Goal: Information Seeking & Learning: Learn about a topic

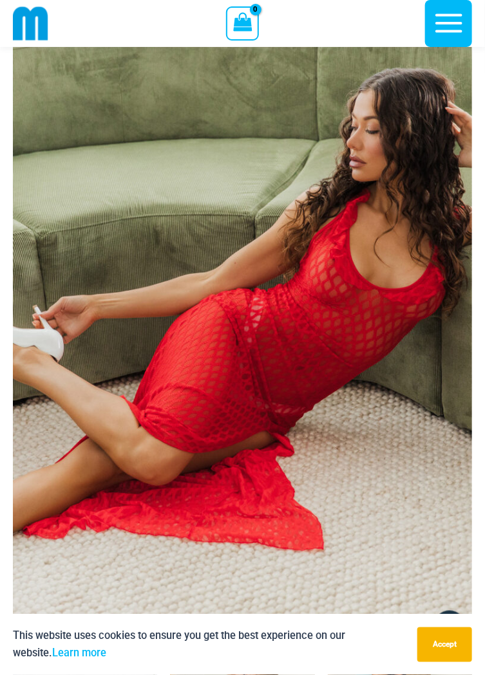
scroll to position [91, 0]
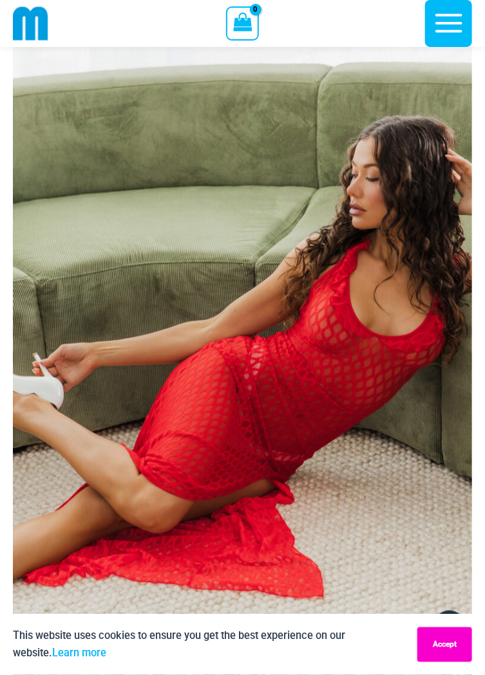
click at [448, 662] on button "Accept" at bounding box center [444, 644] width 55 height 35
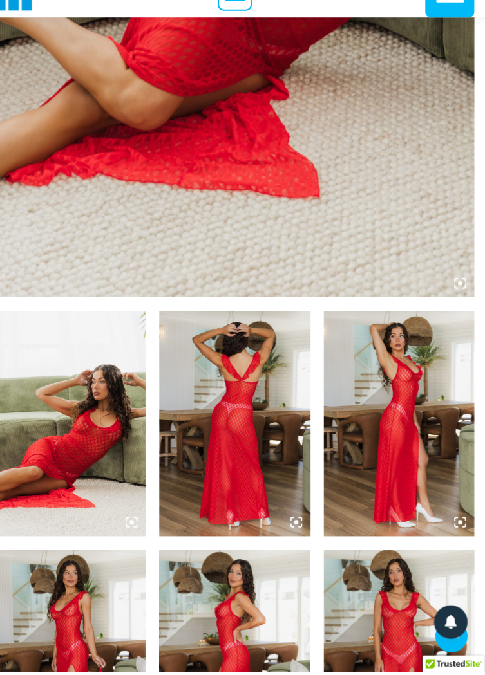
scroll to position [469, 0]
click at [124, 430] on img at bounding box center [85, 436] width 144 height 216
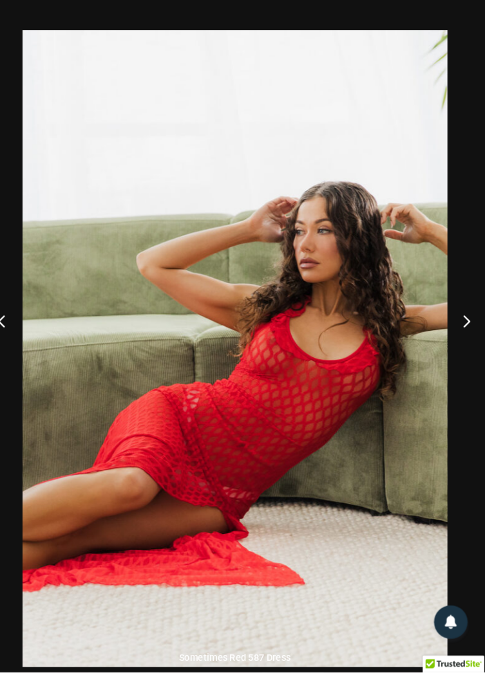
click at [465, 370] on button "Next" at bounding box center [460, 338] width 48 height 64
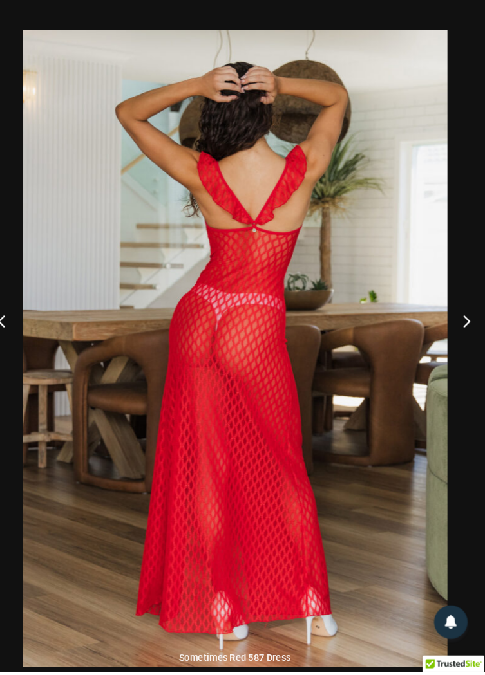
click at [462, 370] on button "Next" at bounding box center [460, 338] width 48 height 64
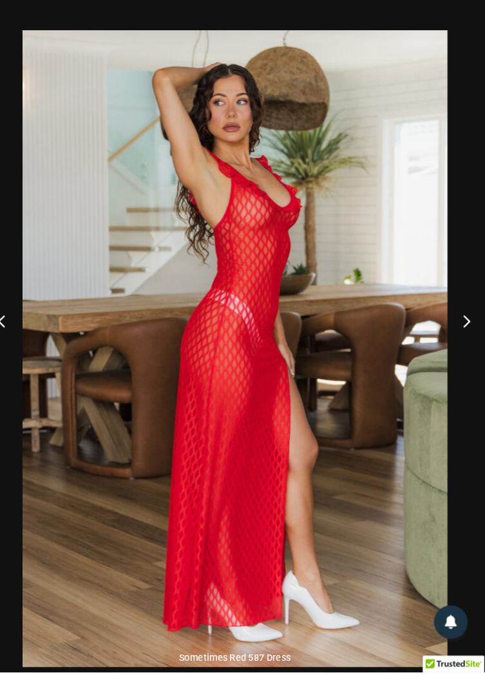
click at [461, 368] on button "Next" at bounding box center [460, 338] width 48 height 64
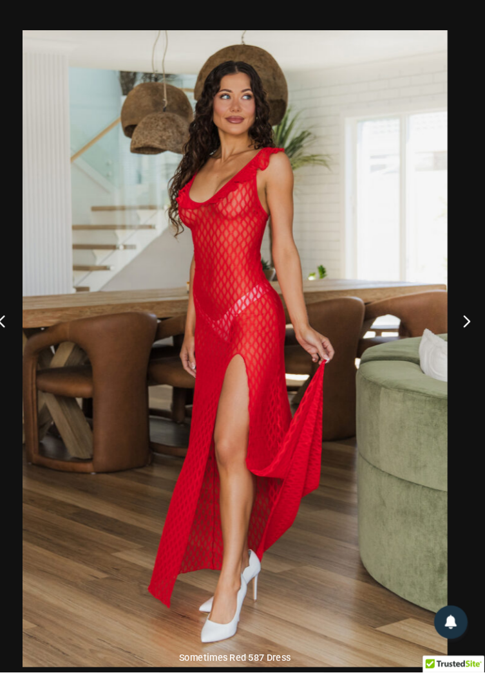
click at [465, 370] on button "Next" at bounding box center [460, 338] width 48 height 64
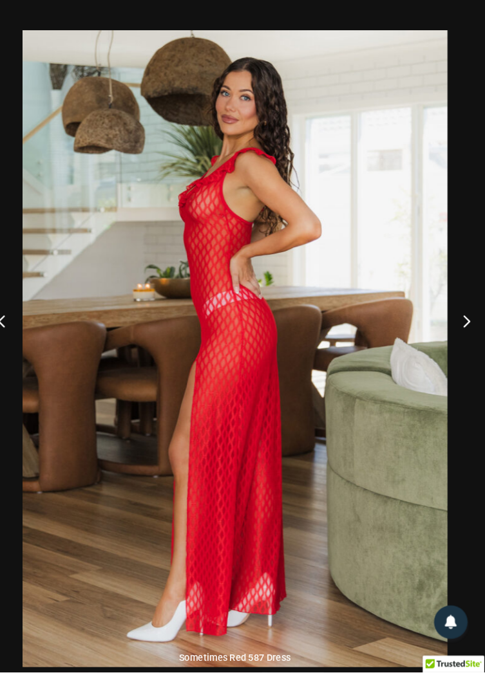
click at [466, 370] on button "Next" at bounding box center [460, 338] width 48 height 64
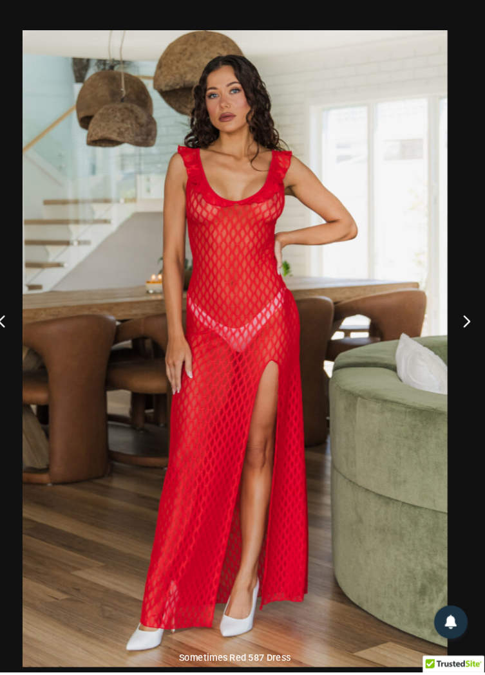
click at [465, 370] on button "Next" at bounding box center [460, 338] width 48 height 64
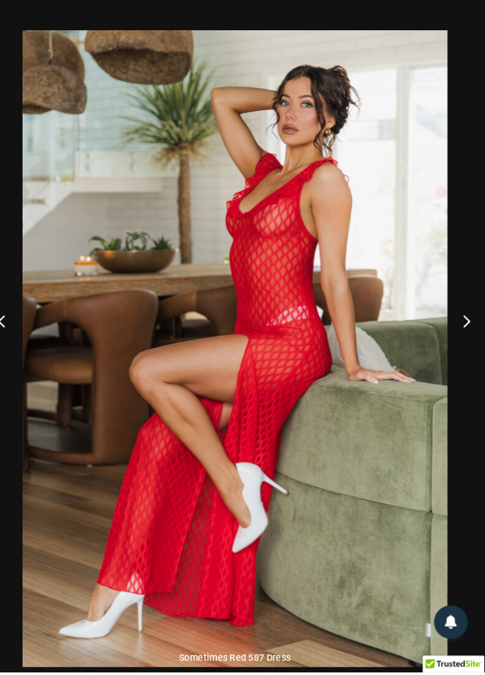
click at [465, 370] on button "Next" at bounding box center [460, 338] width 48 height 64
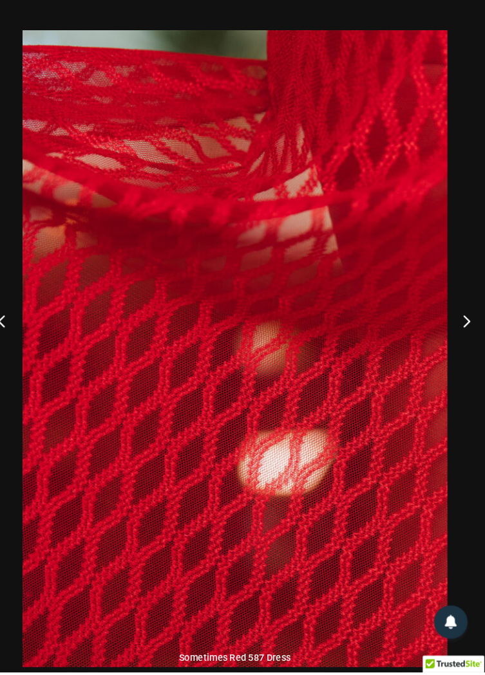
click at [465, 370] on button "Next" at bounding box center [460, 338] width 48 height 64
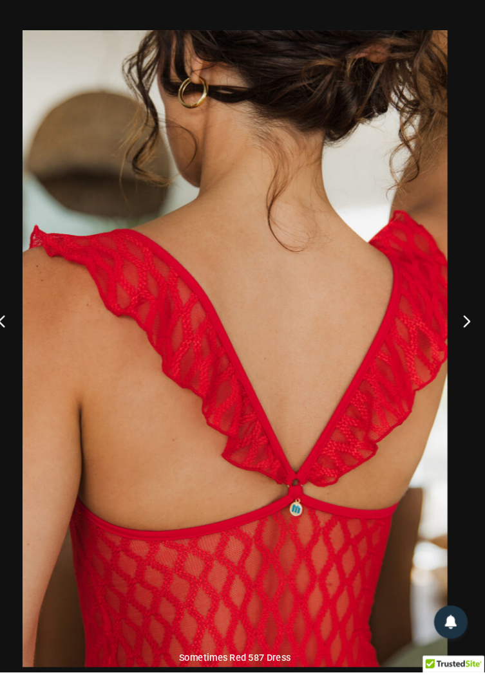
click at [468, 370] on button "Next" at bounding box center [460, 338] width 48 height 64
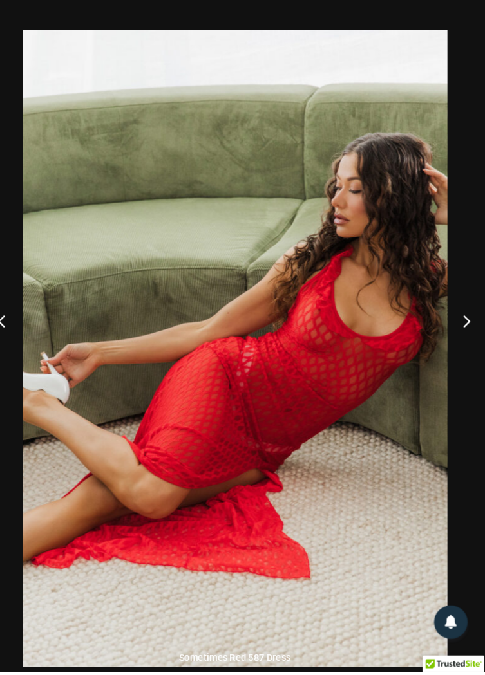
click at [467, 370] on button "Next" at bounding box center [460, 338] width 48 height 64
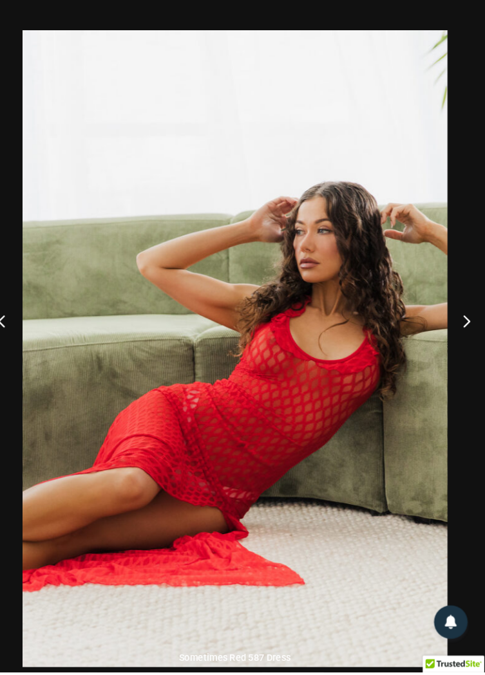
click at [464, 369] on button "Next" at bounding box center [460, 338] width 48 height 64
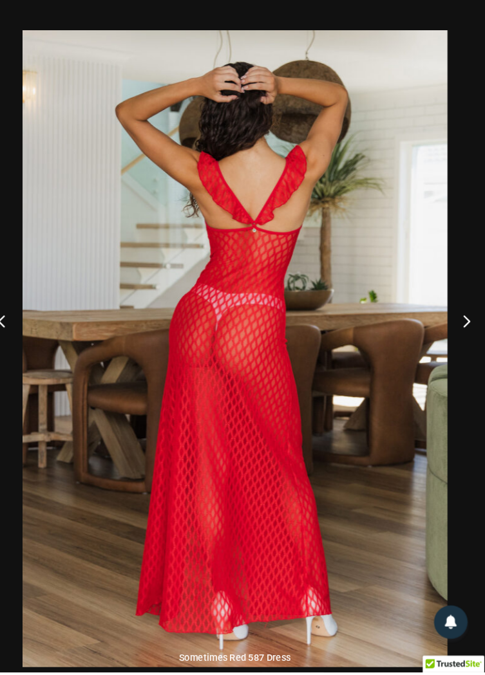
click at [464, 370] on button "Next" at bounding box center [460, 338] width 48 height 64
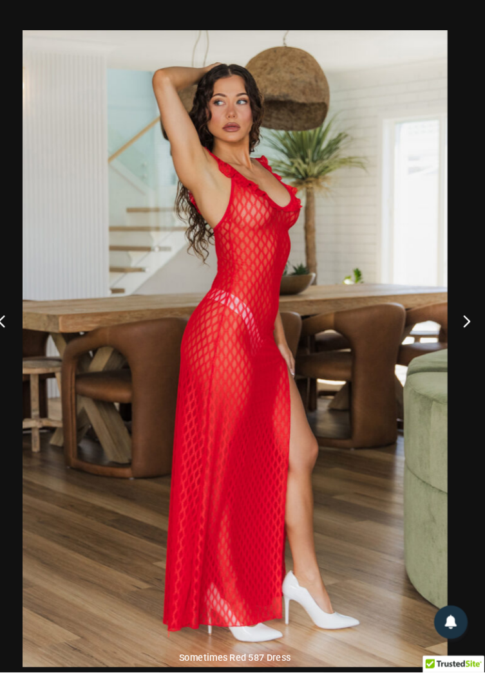
click at [465, 370] on button "Next" at bounding box center [460, 338] width 48 height 64
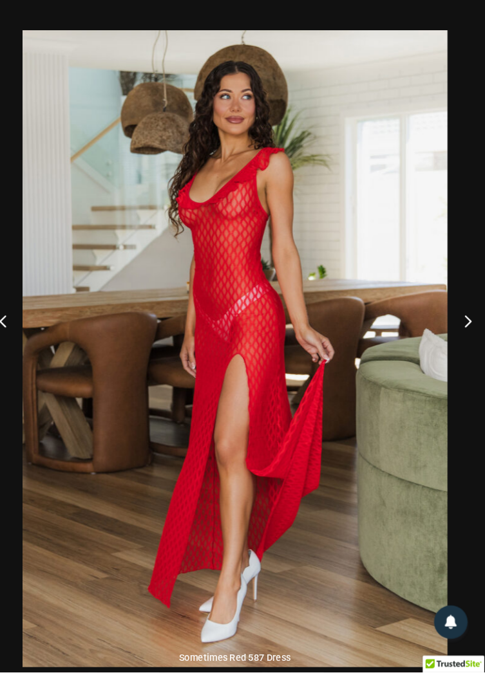
click at [21, 364] on button "Previous" at bounding box center [24, 338] width 48 height 64
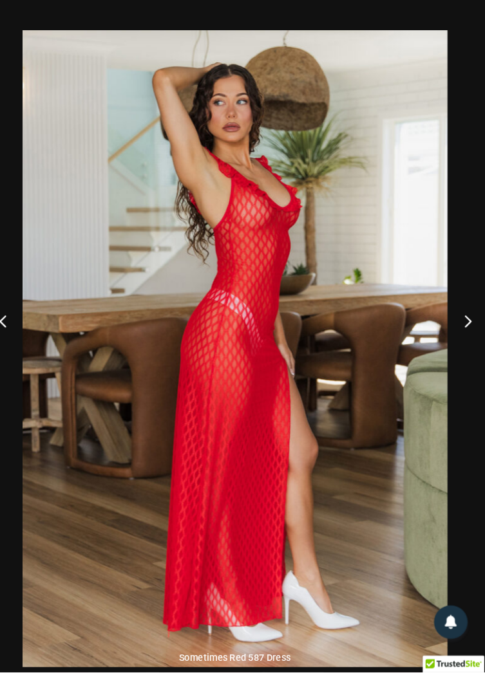
click at [26, 370] on button "Previous" at bounding box center [24, 338] width 48 height 64
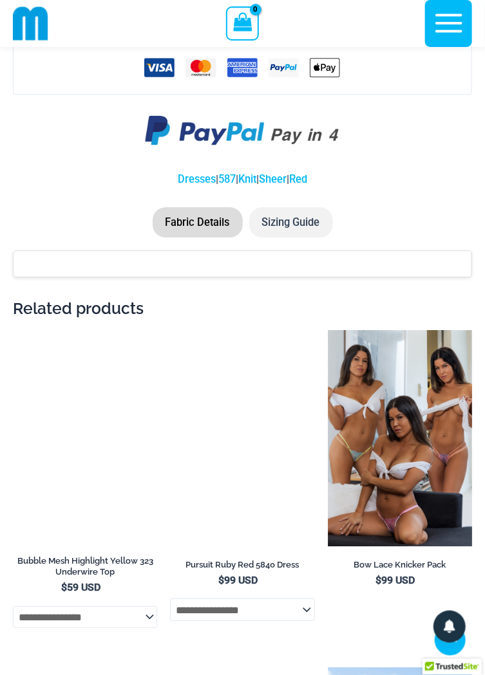
scroll to position [2003, 0]
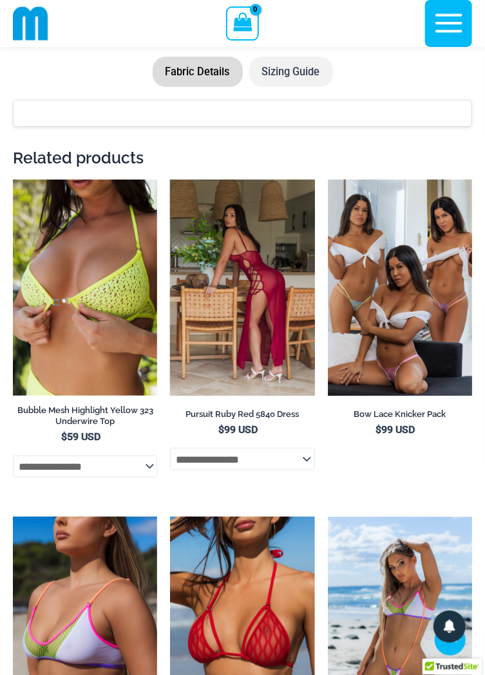
click at [250, 283] on img at bounding box center [242, 288] width 144 height 216
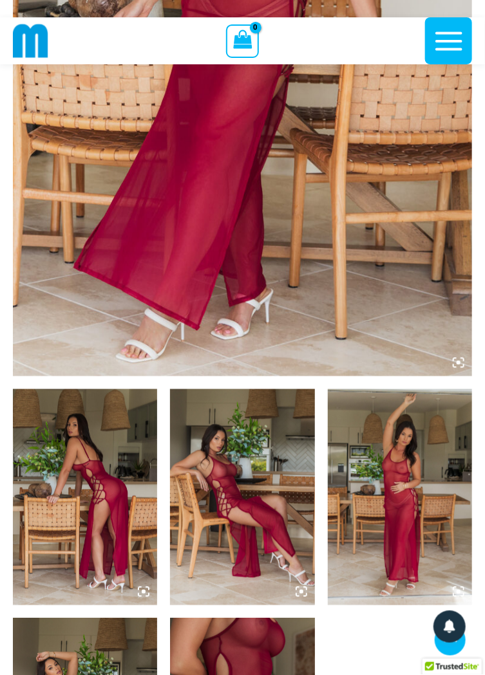
scroll to position [412, 0]
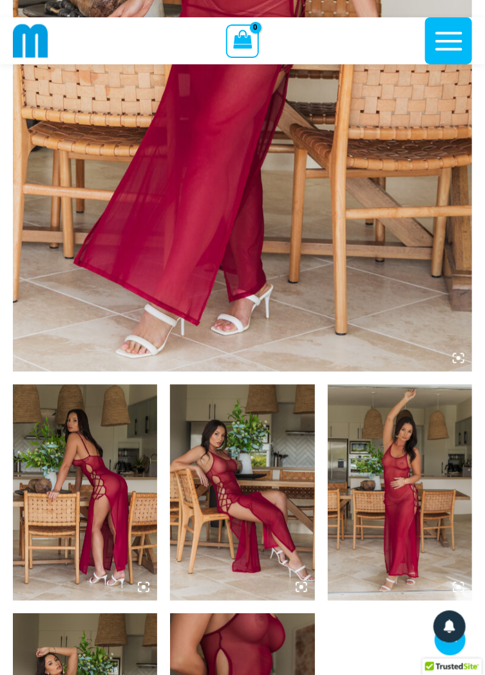
click at [101, 418] on img at bounding box center [85, 493] width 144 height 216
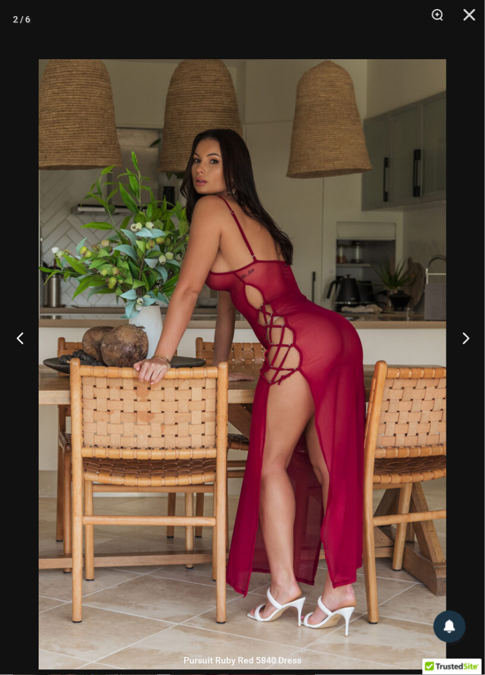
click at [19, 370] on button "Previous" at bounding box center [24, 338] width 48 height 64
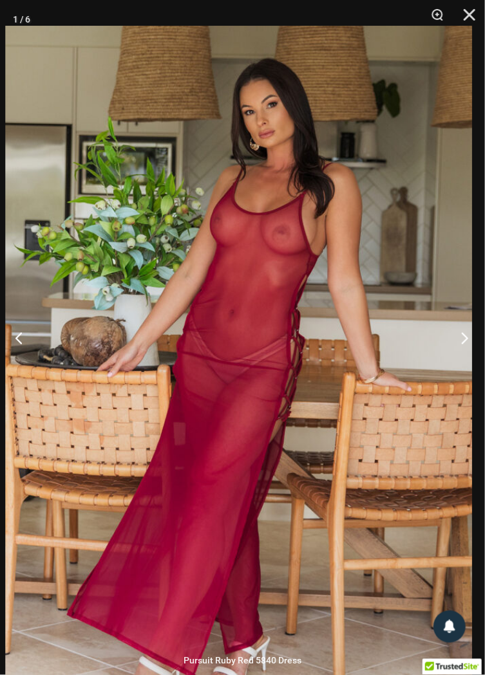
click at [465, 370] on button "Next" at bounding box center [460, 338] width 48 height 64
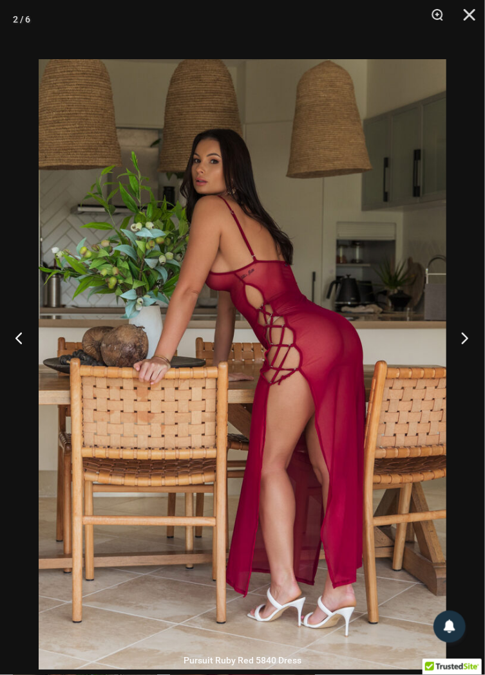
click at [466, 370] on button "Next" at bounding box center [460, 338] width 48 height 64
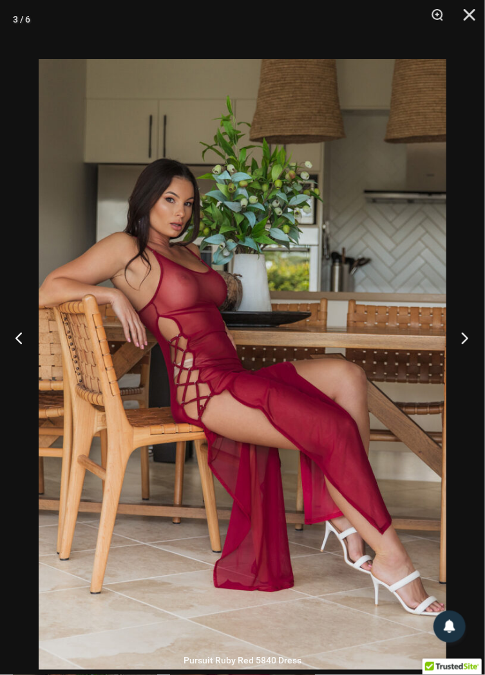
click at [465, 367] on button "Next" at bounding box center [460, 338] width 48 height 64
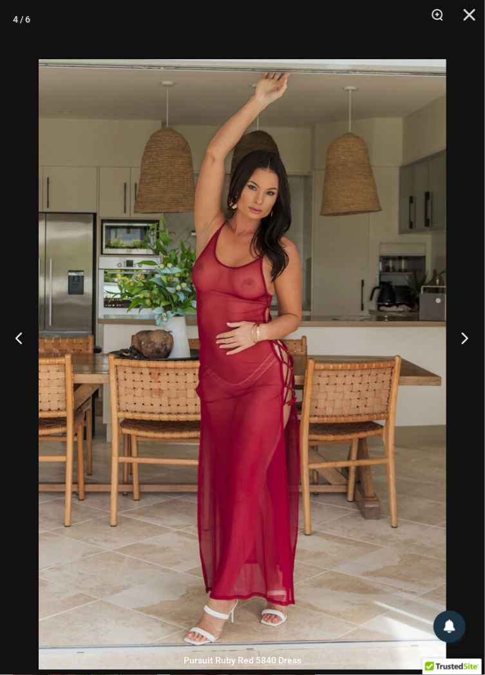
click at [465, 370] on button "Next" at bounding box center [460, 338] width 48 height 64
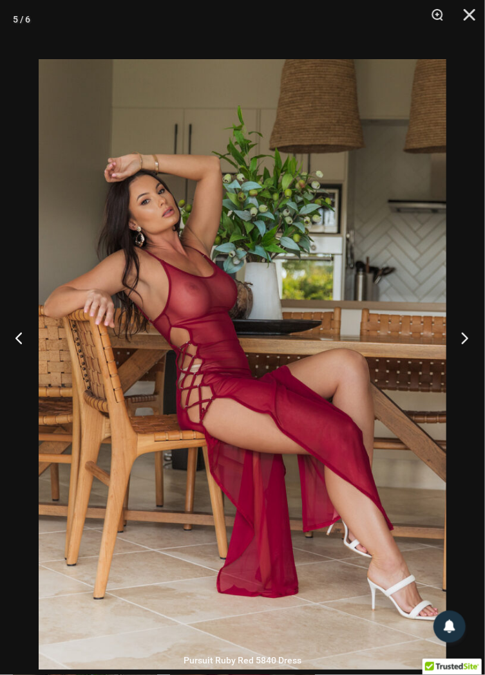
click at [463, 367] on button "Next" at bounding box center [460, 338] width 48 height 64
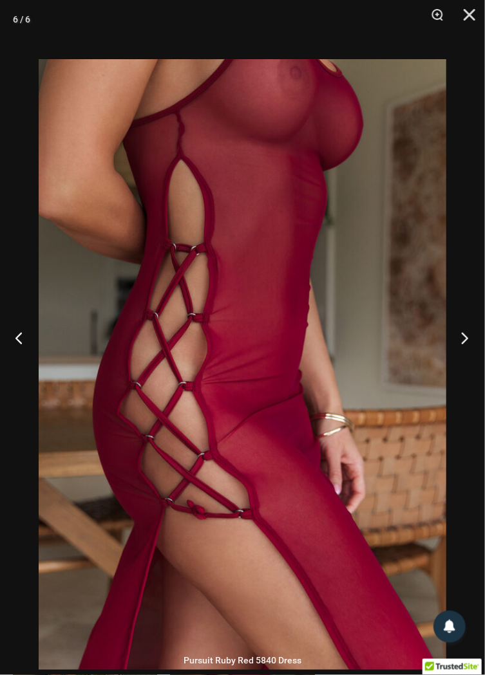
click at [467, 367] on button "Next" at bounding box center [460, 338] width 48 height 64
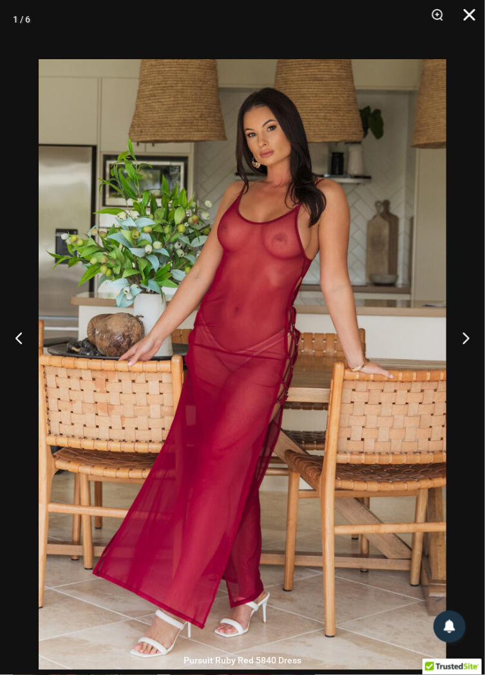
click at [468, 17] on button "Close" at bounding box center [465, 19] width 32 height 39
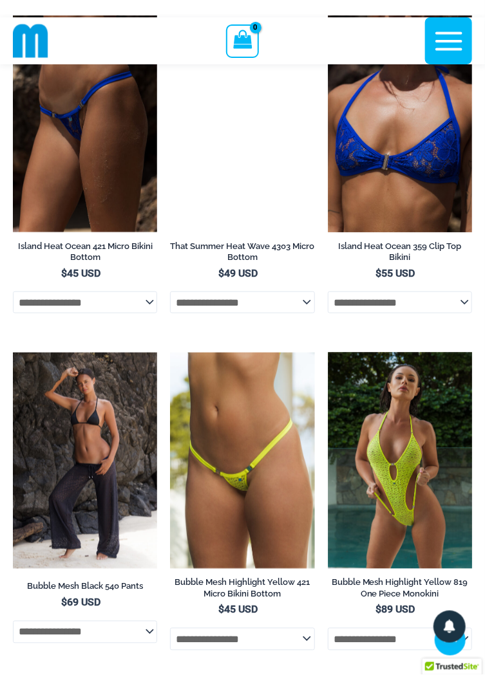
scroll to position [2514, 0]
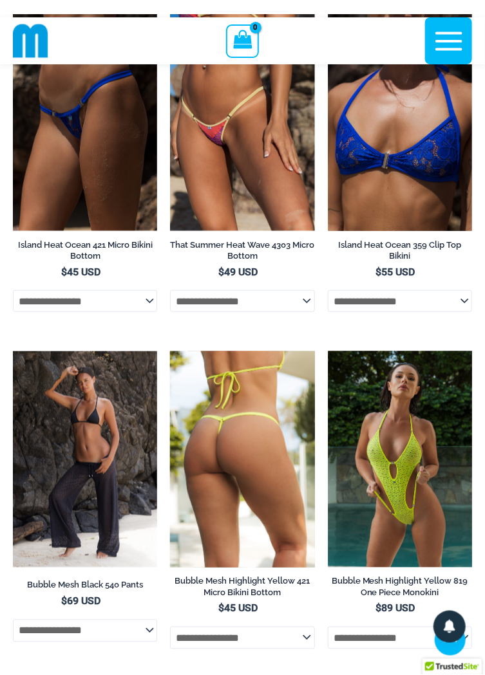
click at [255, 432] on img at bounding box center [242, 459] width 144 height 216
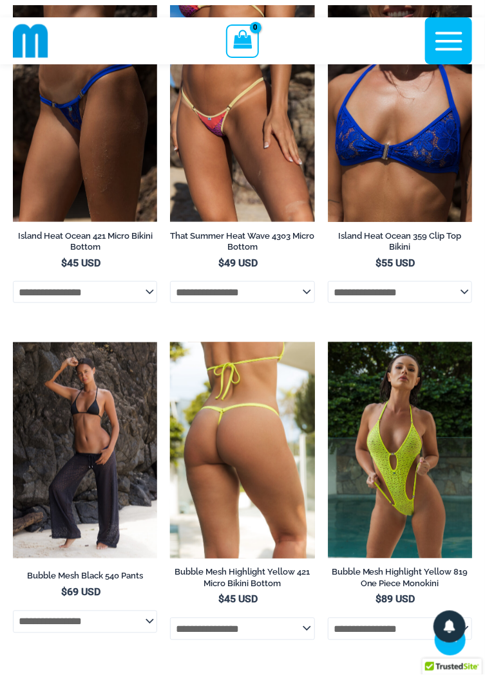
scroll to position [2568, 0]
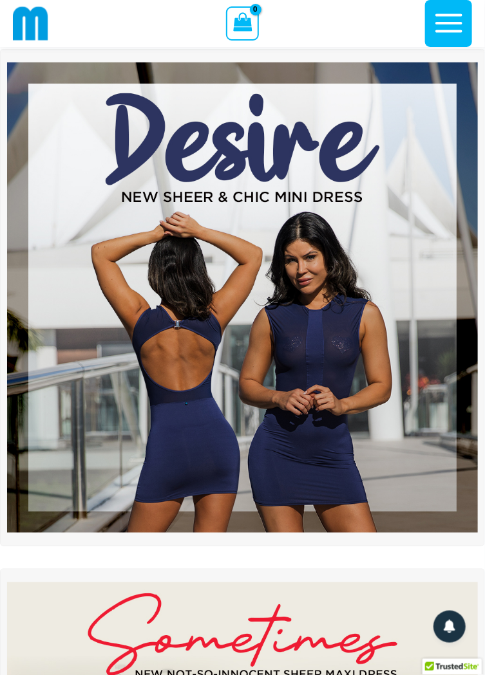
scroll to position [59, 0]
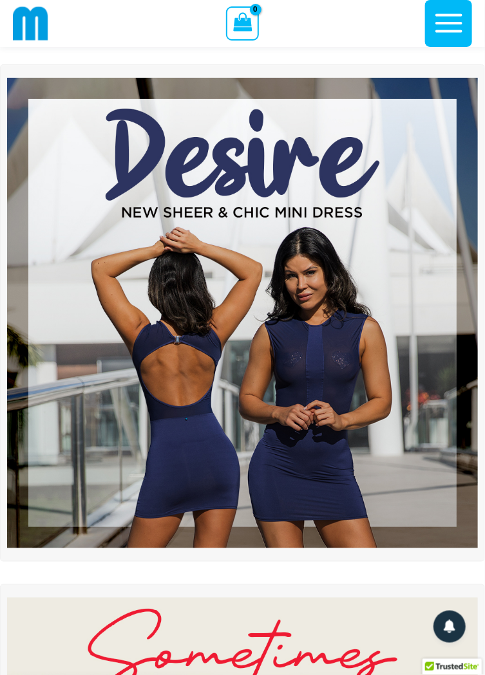
click at [345, 334] on img at bounding box center [242, 313] width 470 height 470
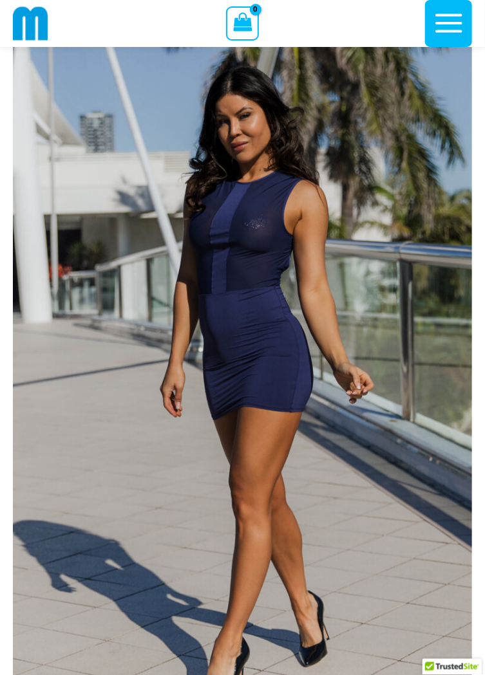
scroll to position [12, 0]
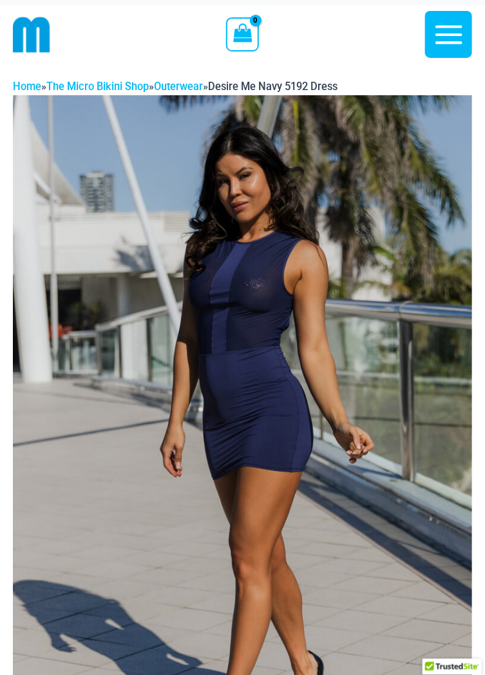
click at [62, 528] on img at bounding box center [242, 439] width 459 height 689
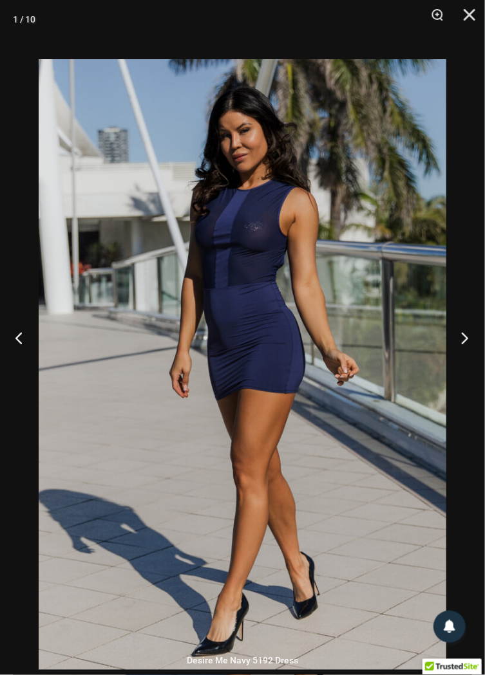
click at [467, 369] on button "Next" at bounding box center [460, 338] width 48 height 64
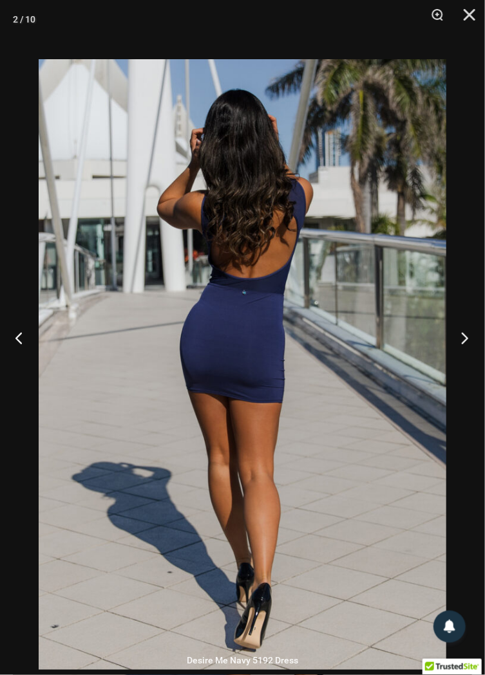
click at [465, 369] on button "Next" at bounding box center [460, 338] width 48 height 64
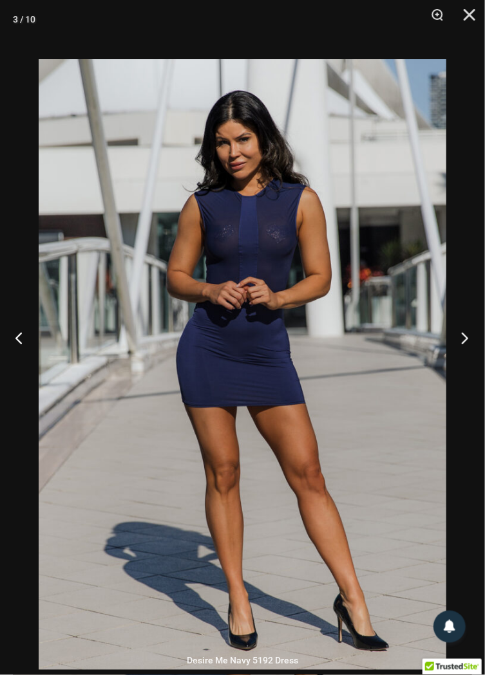
click at [465, 366] on button "Next" at bounding box center [460, 338] width 48 height 64
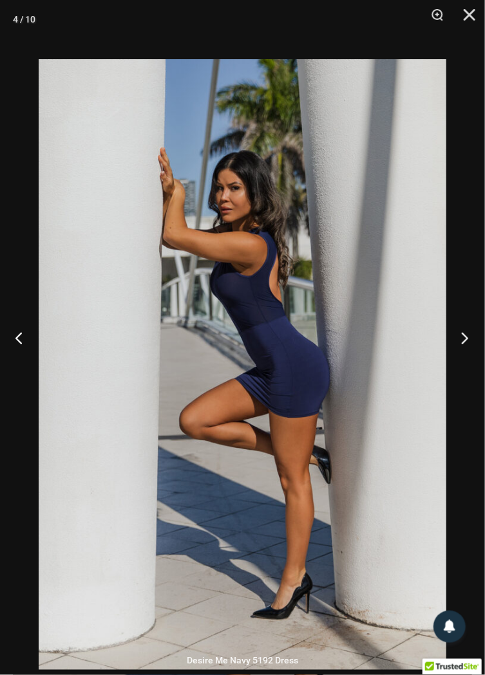
click at [467, 370] on button "Next" at bounding box center [460, 338] width 48 height 64
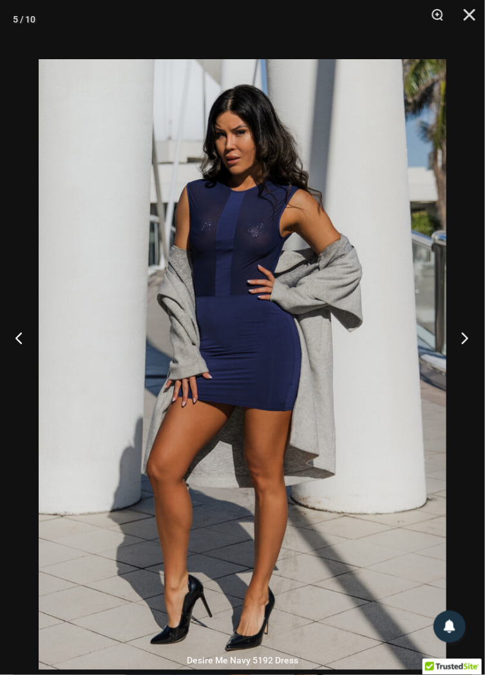
click at [467, 370] on button "Next" at bounding box center [460, 338] width 48 height 64
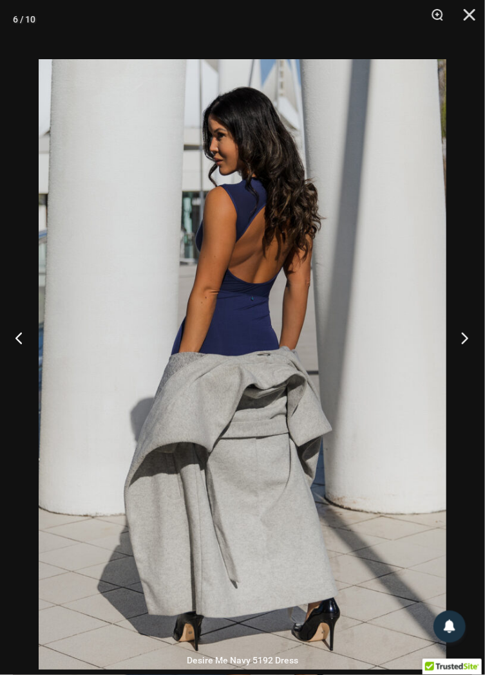
click at [461, 367] on button "Next" at bounding box center [460, 338] width 48 height 64
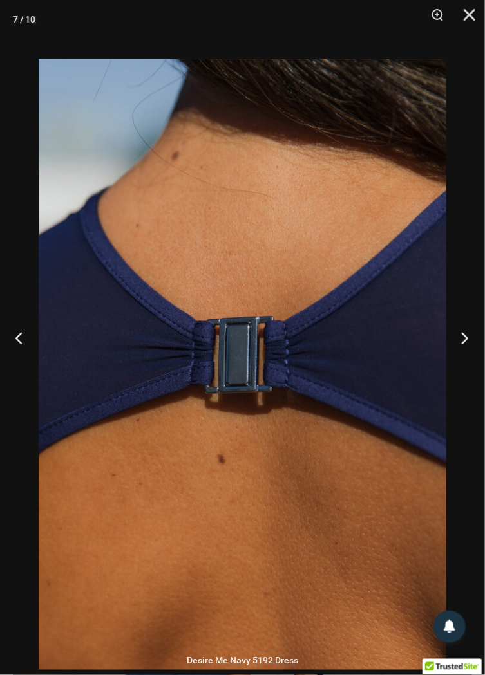
click at [458, 370] on button "Next" at bounding box center [460, 338] width 48 height 64
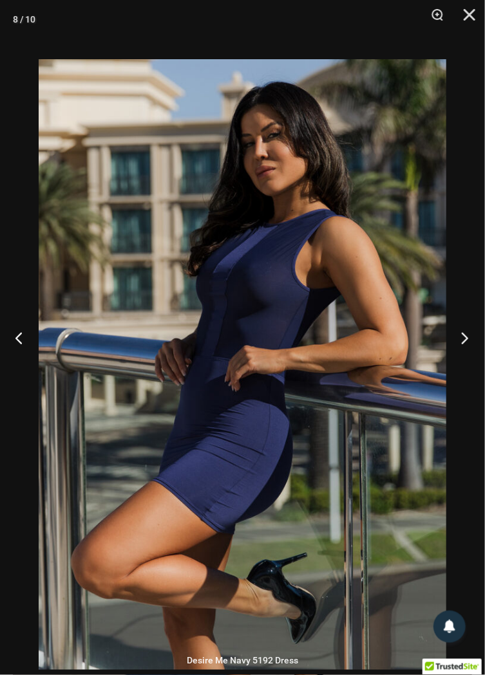
click at [459, 370] on button "Next" at bounding box center [460, 338] width 48 height 64
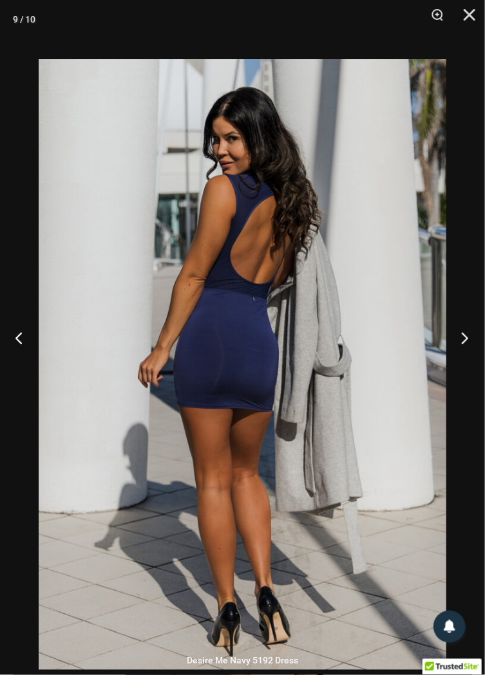
click at [452, 370] on button "Next" at bounding box center [460, 338] width 48 height 64
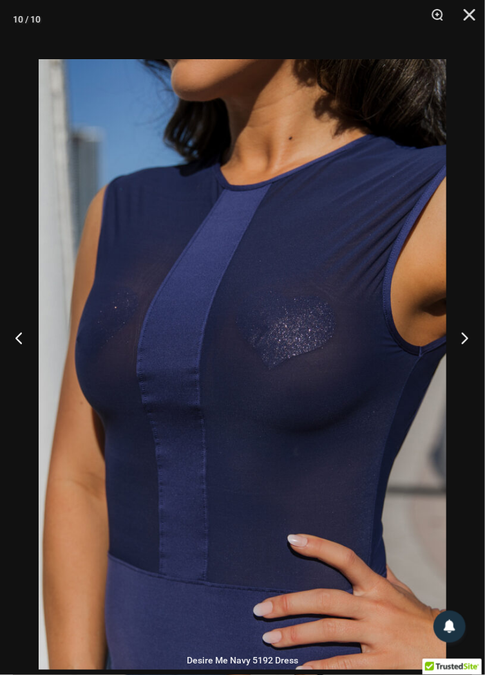
click at [465, 369] on button "Next" at bounding box center [460, 338] width 48 height 64
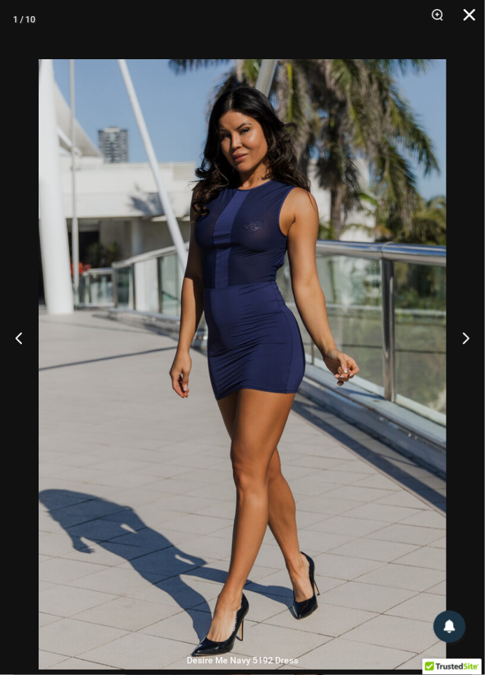
click at [474, 21] on button "Close" at bounding box center [465, 19] width 32 height 39
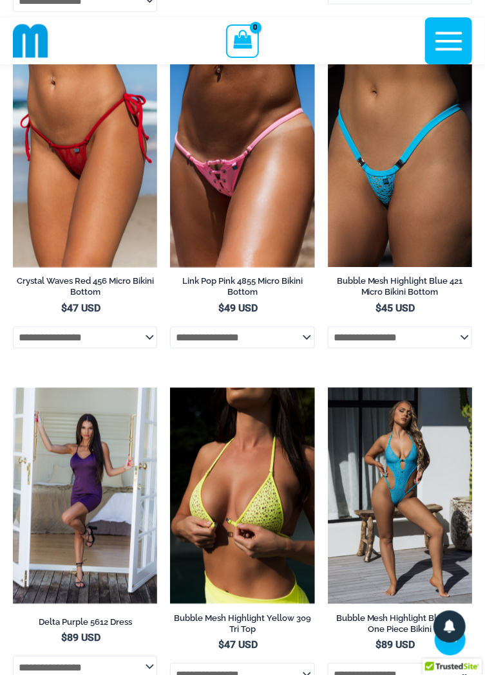
scroll to position [2770, 0]
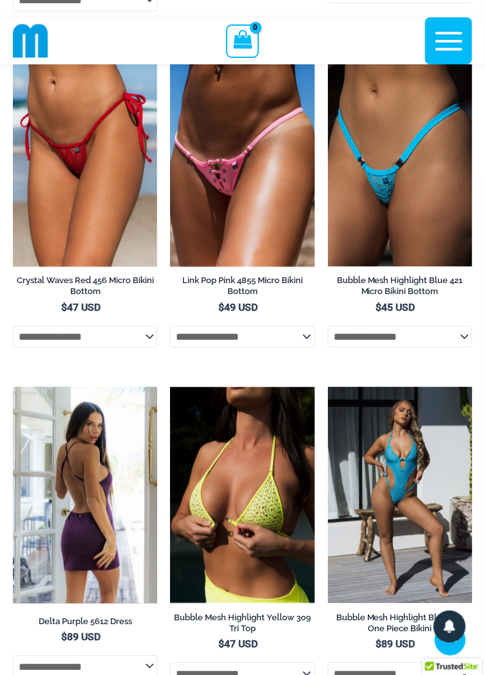
click at [97, 494] on img at bounding box center [85, 495] width 144 height 216
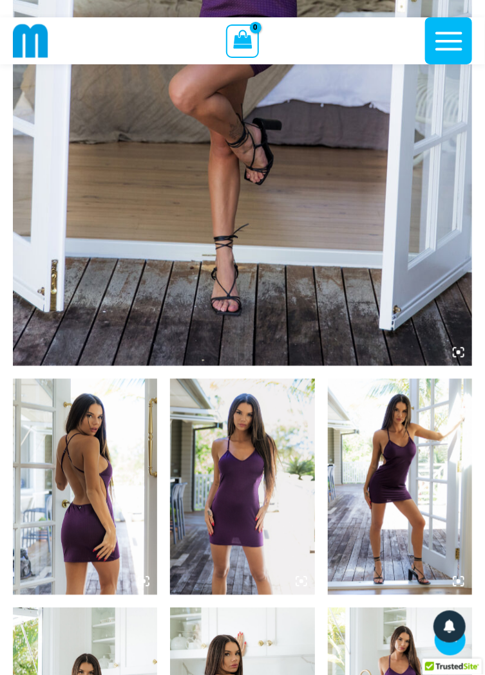
scroll to position [419, 0]
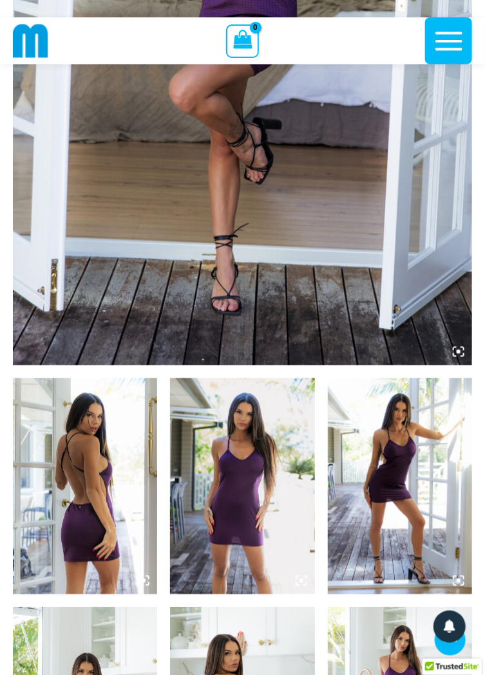
click at [93, 414] on img at bounding box center [85, 486] width 144 height 216
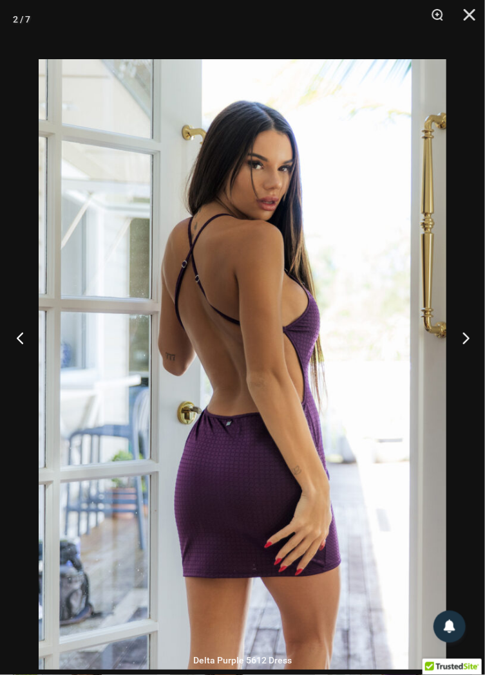
click at [25, 363] on button "Previous" at bounding box center [24, 338] width 48 height 64
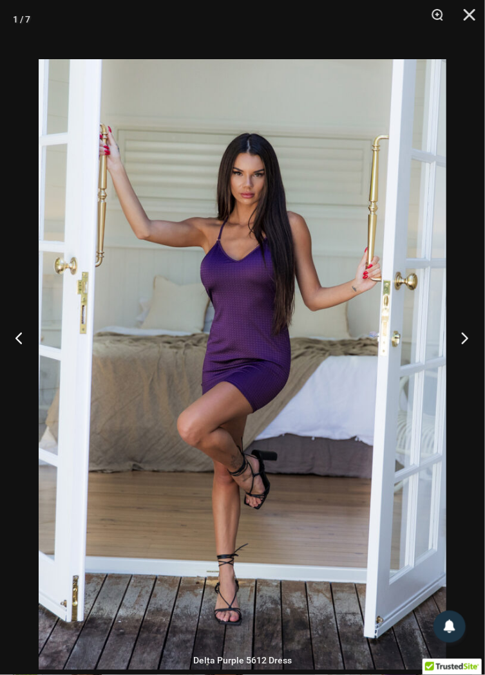
click at [473, 370] on button "Next" at bounding box center [460, 338] width 48 height 64
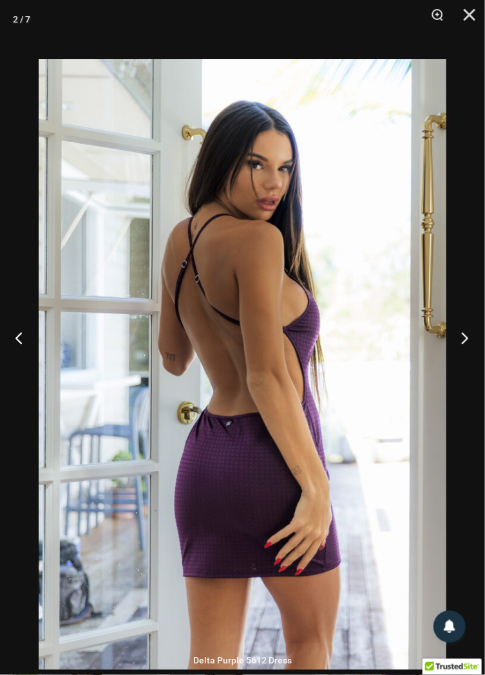
click at [464, 370] on button "Next" at bounding box center [460, 338] width 48 height 64
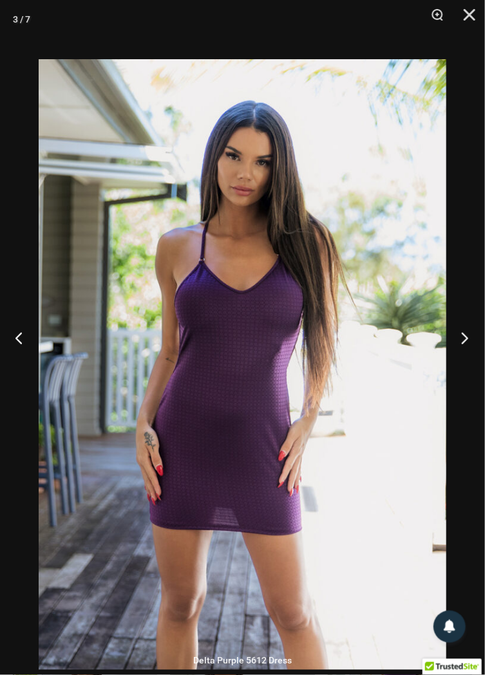
click at [461, 370] on button "Next" at bounding box center [460, 338] width 48 height 64
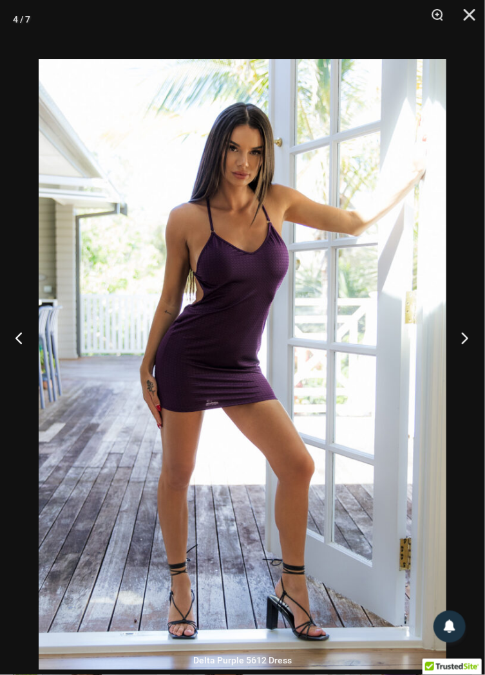
click at [467, 369] on button "Next" at bounding box center [460, 338] width 48 height 64
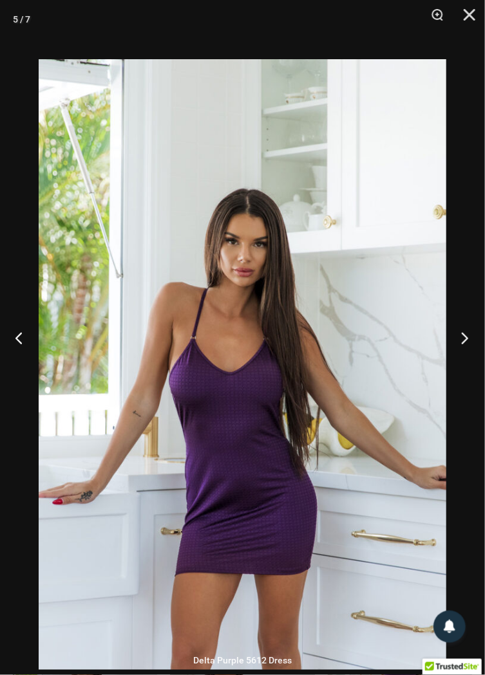
click at [466, 369] on button "Next" at bounding box center [460, 338] width 48 height 64
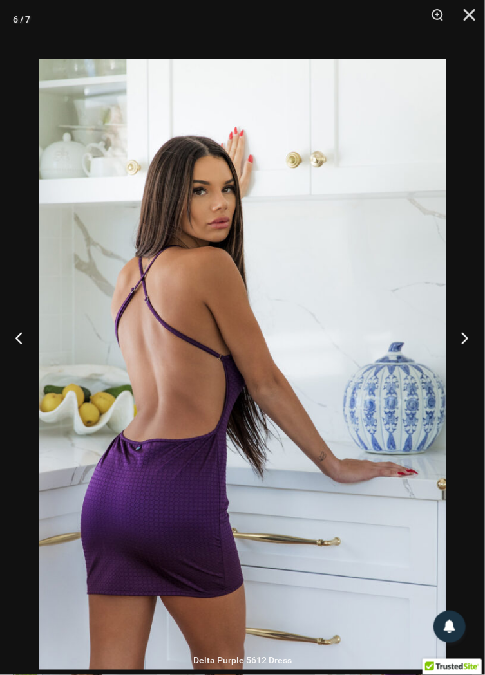
click at [462, 370] on button "Next" at bounding box center [460, 338] width 48 height 64
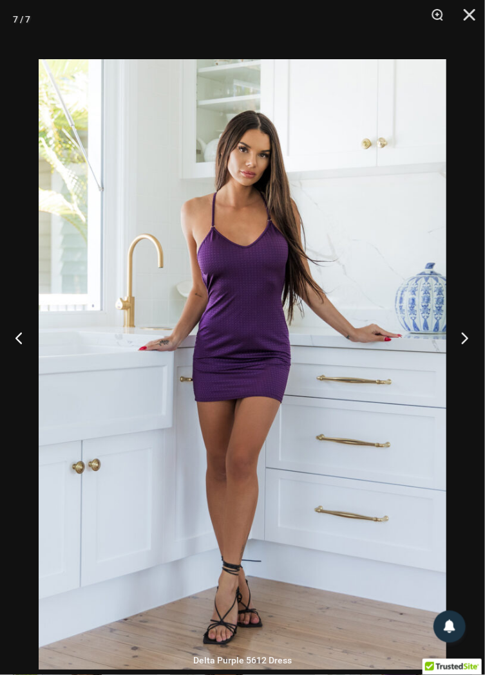
click at [463, 370] on button "Next" at bounding box center [460, 338] width 48 height 64
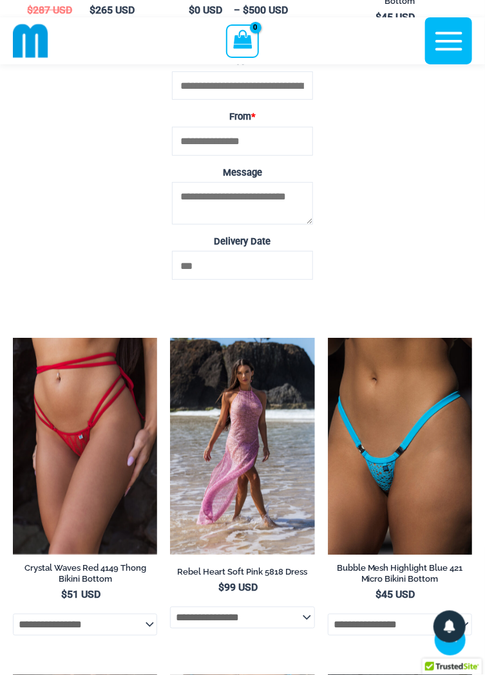
scroll to position [2398, 0]
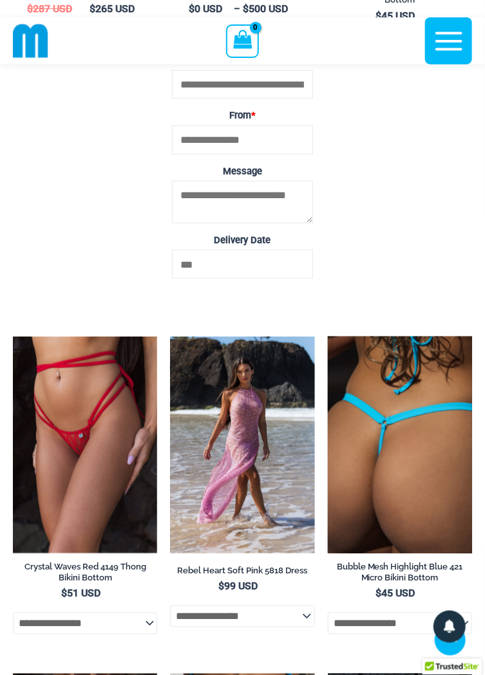
click at [404, 460] on img at bounding box center [400, 445] width 144 height 216
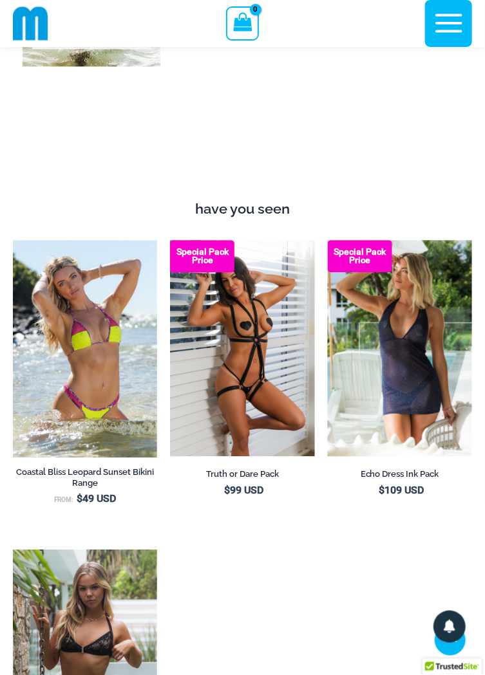
scroll to position [1791, 0]
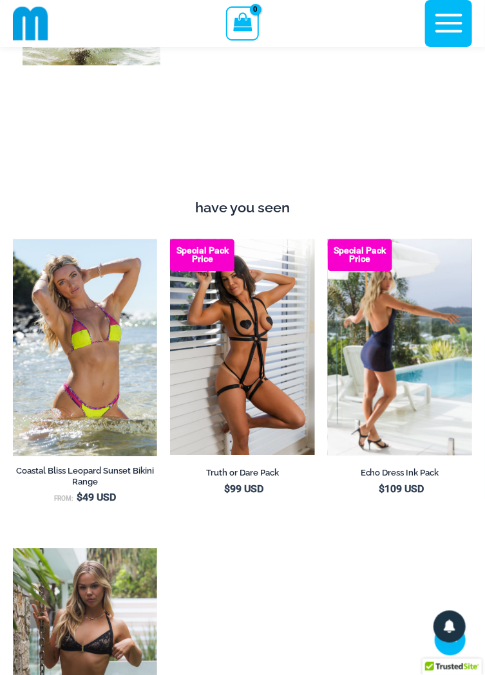
click at [414, 333] on img at bounding box center [400, 347] width 144 height 216
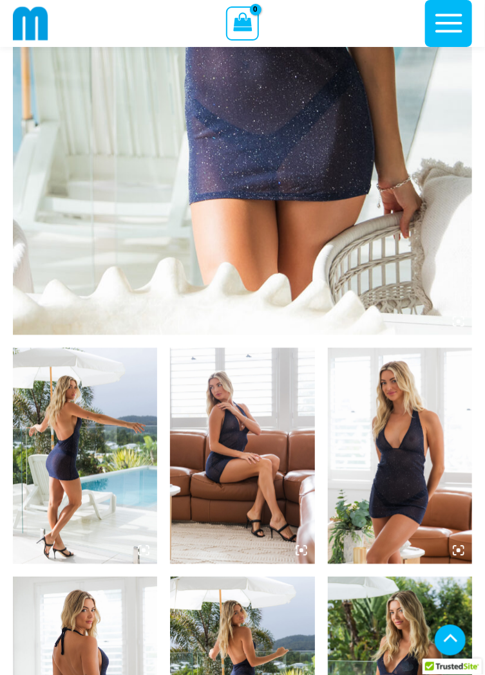
scroll to position [453, 0]
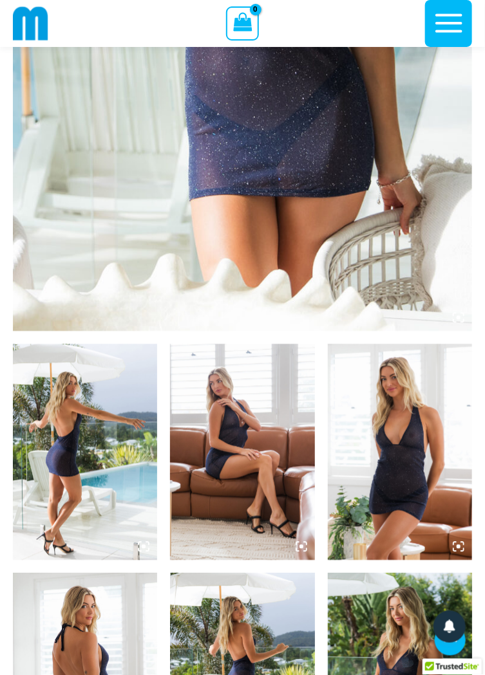
click at [98, 383] on img at bounding box center [85, 452] width 144 height 216
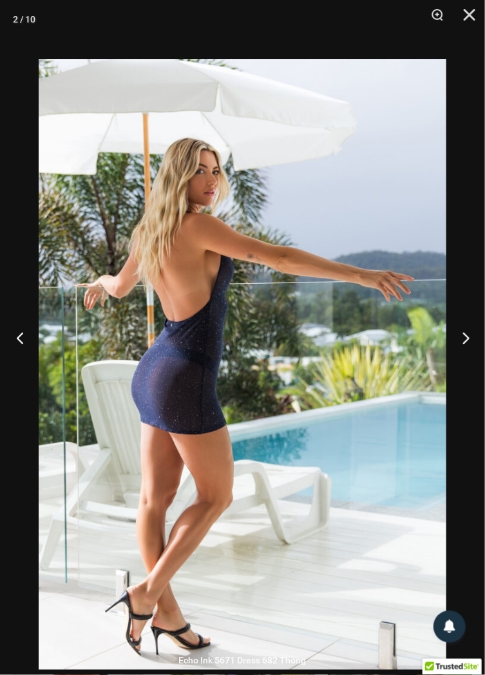
click at [26, 370] on button "Previous" at bounding box center [24, 338] width 48 height 64
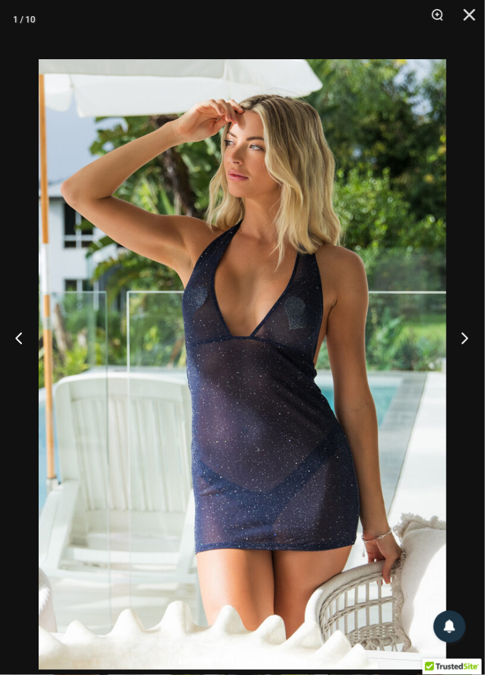
click at [468, 366] on button "Next" at bounding box center [460, 338] width 48 height 64
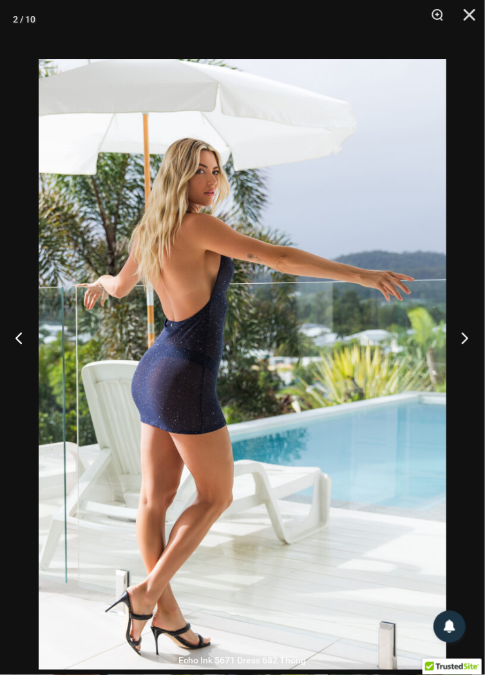
click at [466, 366] on button "Next" at bounding box center [460, 338] width 48 height 64
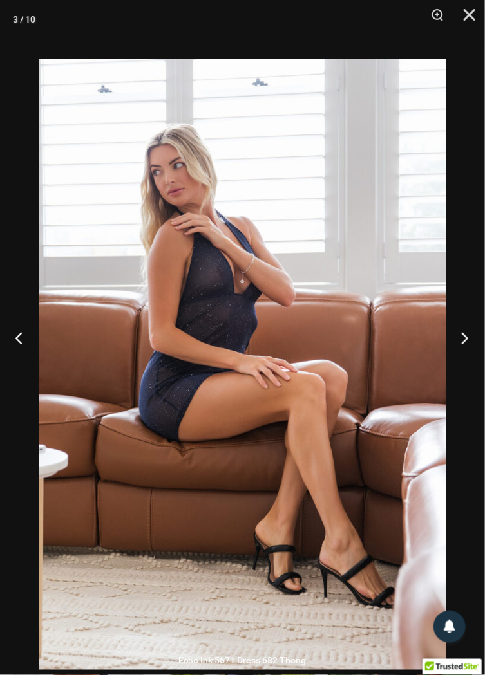
click at [463, 367] on button "Next" at bounding box center [460, 338] width 48 height 64
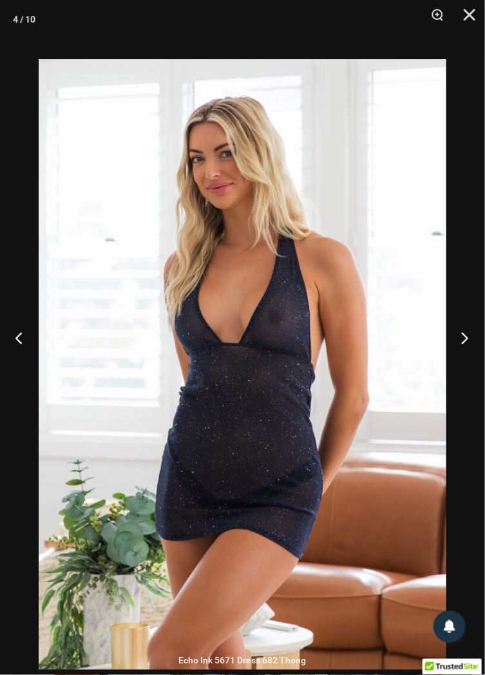
click at [462, 370] on button "Next" at bounding box center [460, 338] width 48 height 64
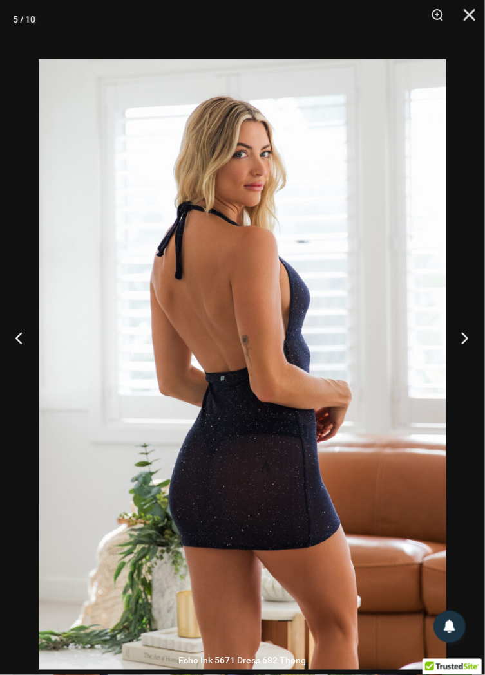
click at [468, 360] on button "Next" at bounding box center [460, 338] width 48 height 64
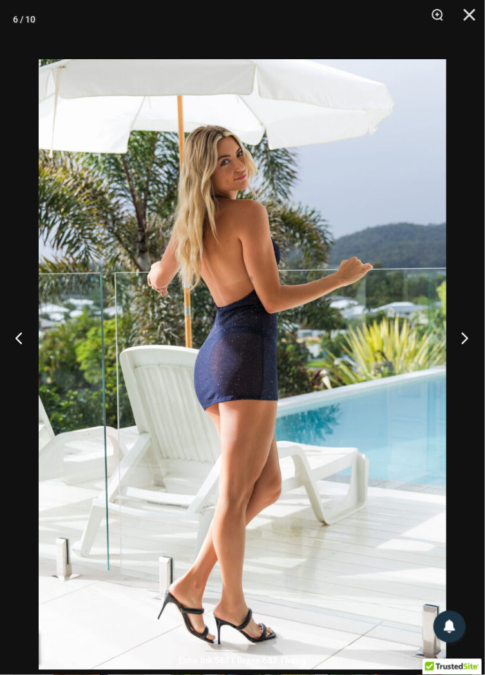
click at [465, 364] on button "Next" at bounding box center [460, 338] width 48 height 64
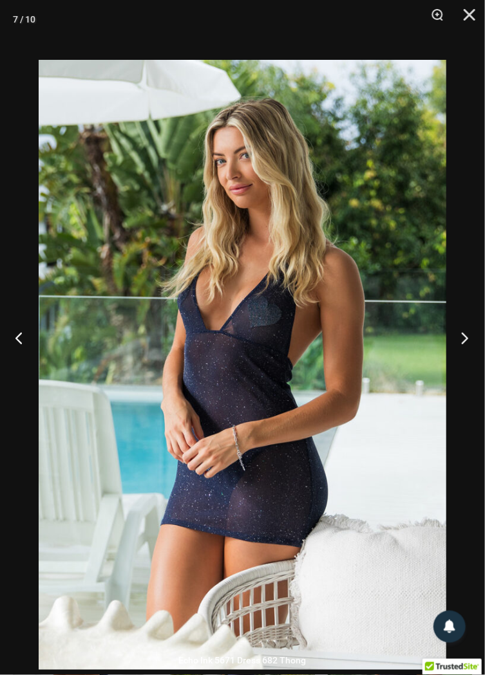
click at [461, 370] on button "Next" at bounding box center [460, 338] width 48 height 64
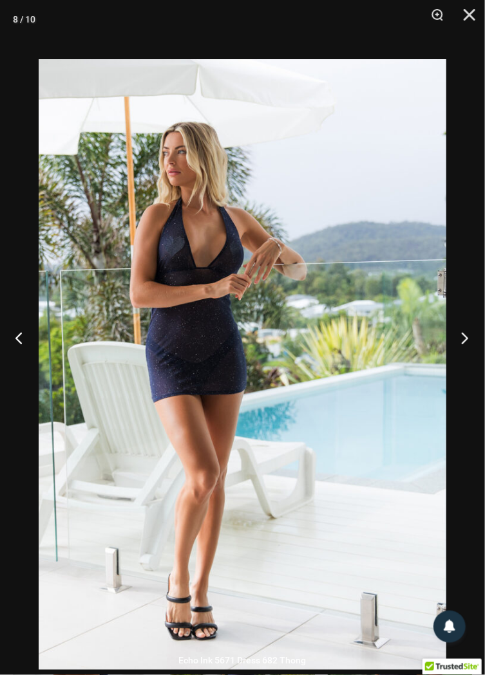
click at [470, 370] on button "Next" at bounding box center [460, 338] width 48 height 64
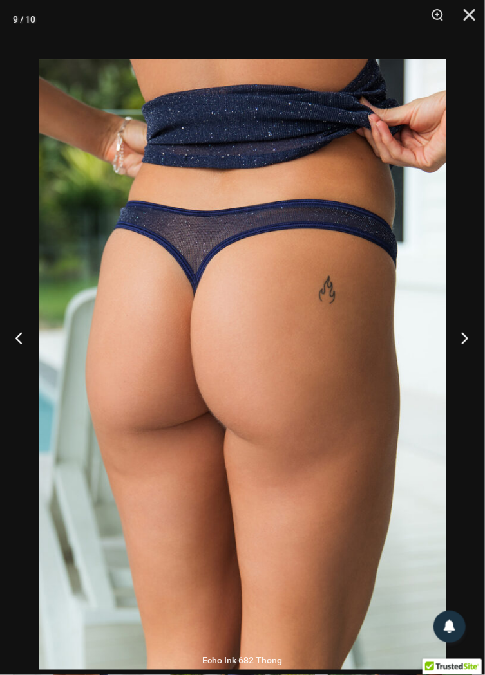
click at [463, 367] on button "Next" at bounding box center [460, 338] width 48 height 64
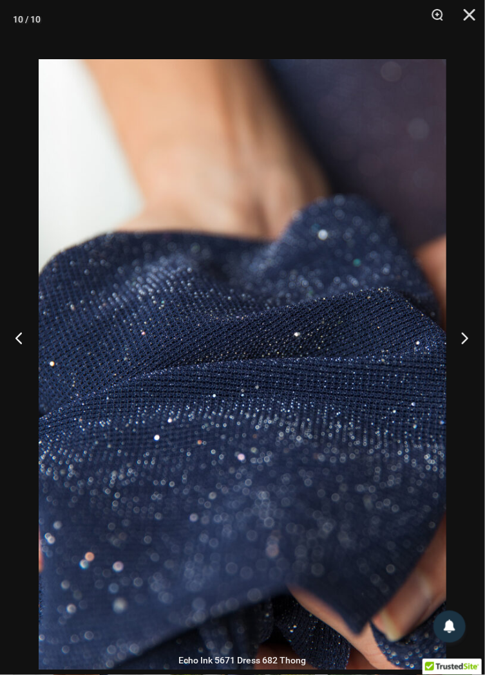
click at [467, 370] on button "Next" at bounding box center [460, 338] width 48 height 64
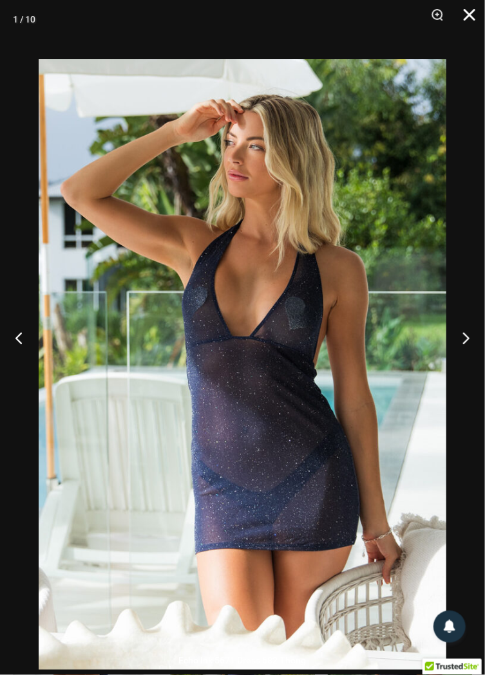
click at [470, 21] on button "Close" at bounding box center [465, 19] width 32 height 39
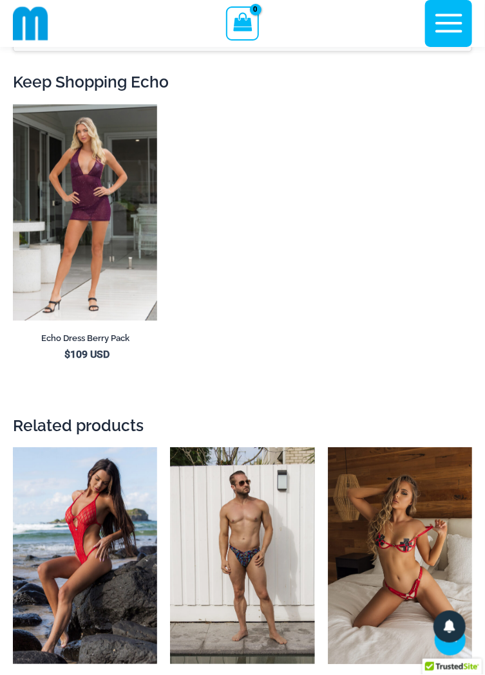
scroll to position [3080, 0]
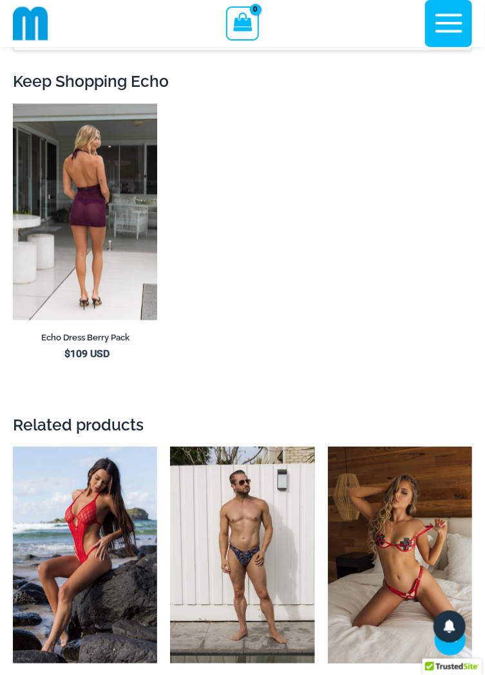
click at [106, 172] on img at bounding box center [85, 212] width 144 height 216
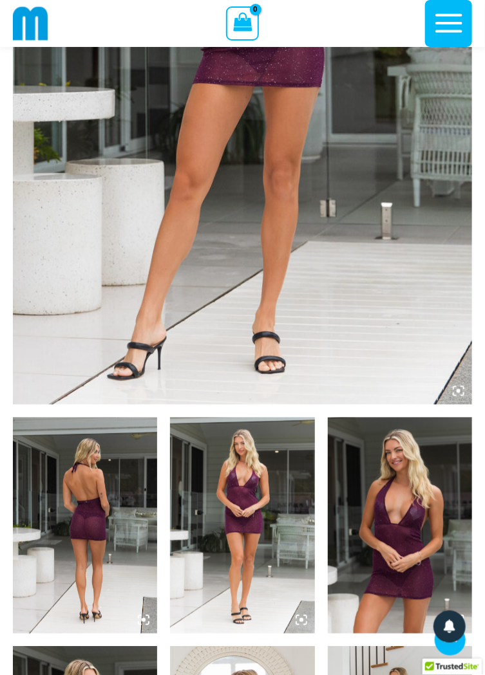
scroll to position [382, 0]
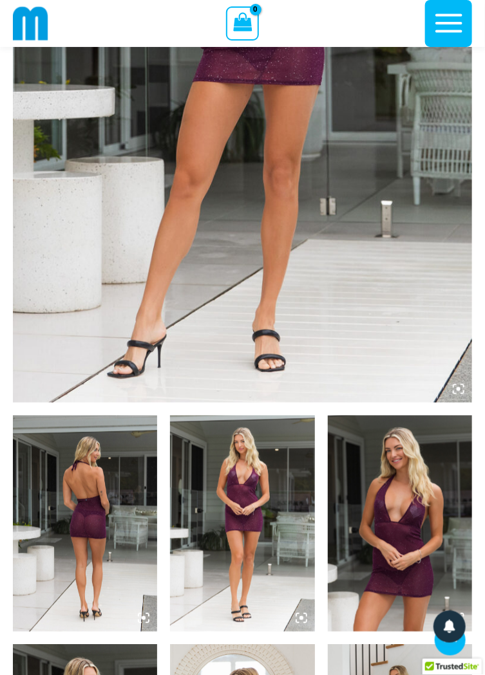
click at [89, 457] on img at bounding box center [85, 524] width 144 height 216
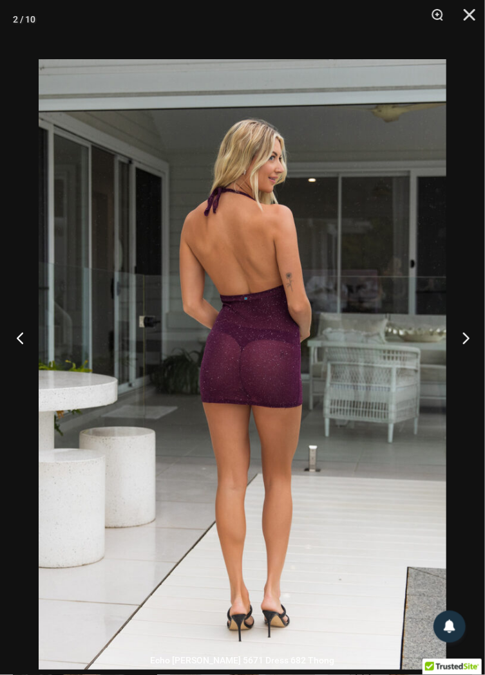
click at [28, 368] on button "Previous" at bounding box center [24, 338] width 48 height 64
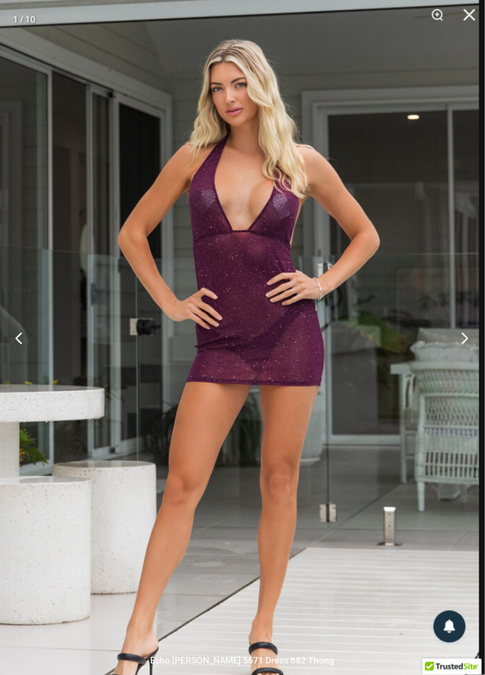
click at [465, 370] on button "Next" at bounding box center [460, 338] width 48 height 64
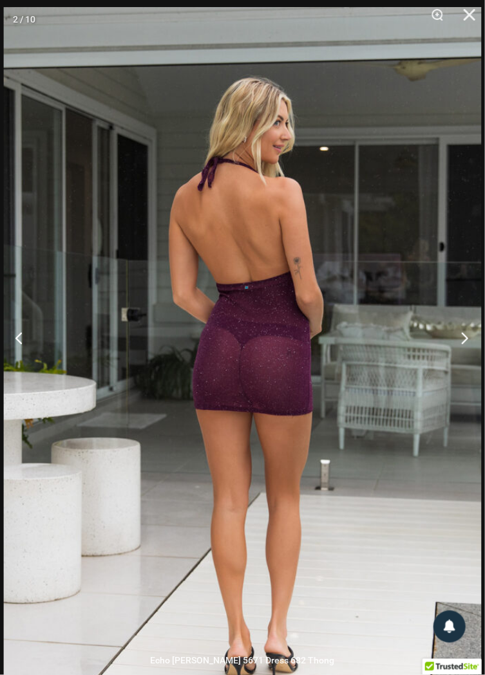
click at [463, 370] on button "Next" at bounding box center [460, 338] width 48 height 64
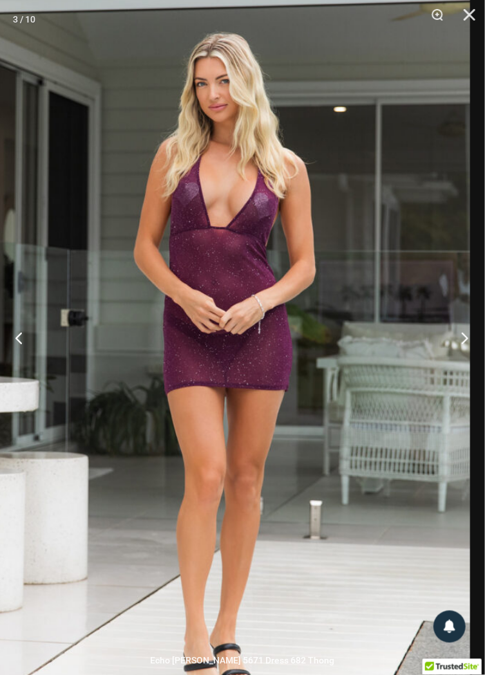
click at [463, 370] on button "Next" at bounding box center [460, 338] width 48 height 64
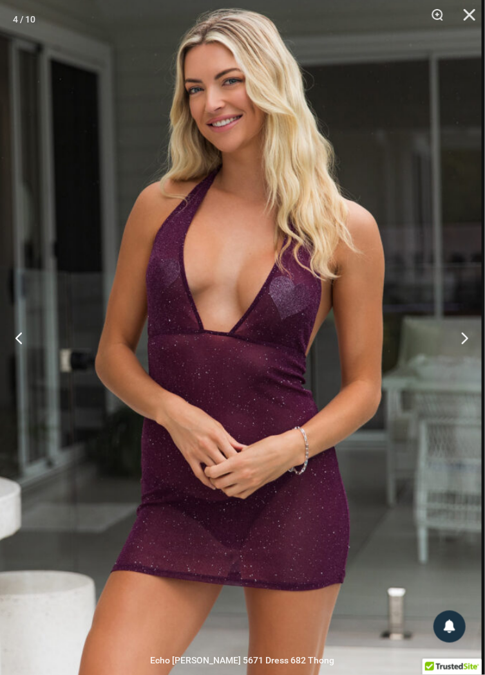
click at [463, 370] on button "Next" at bounding box center [460, 338] width 48 height 64
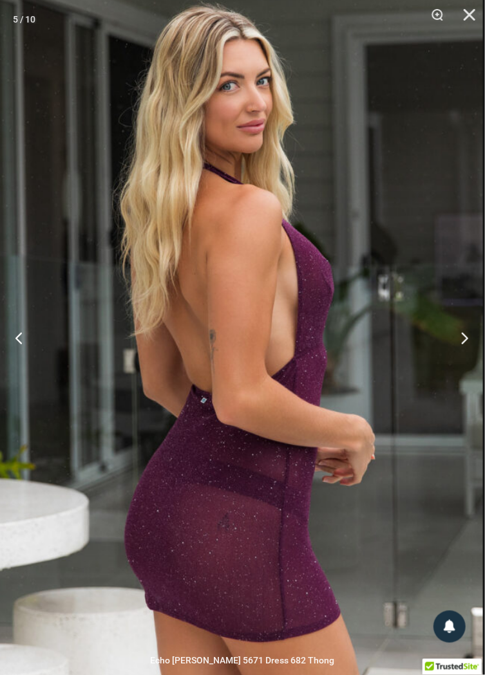
click at [463, 370] on button "Next" at bounding box center [460, 338] width 48 height 64
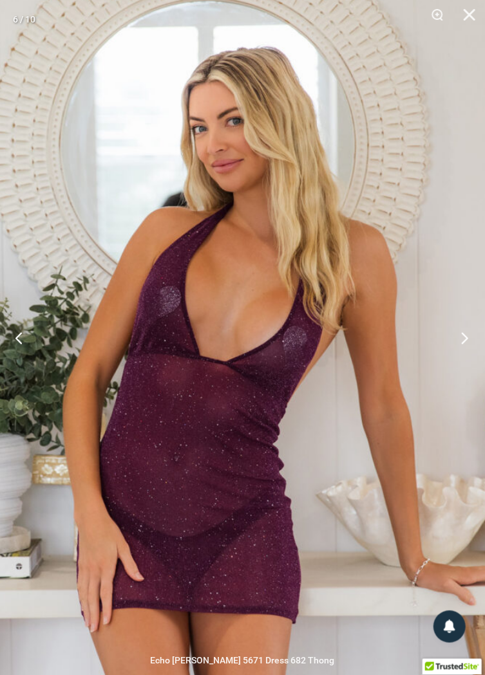
click at [466, 367] on button "Next" at bounding box center [460, 338] width 48 height 64
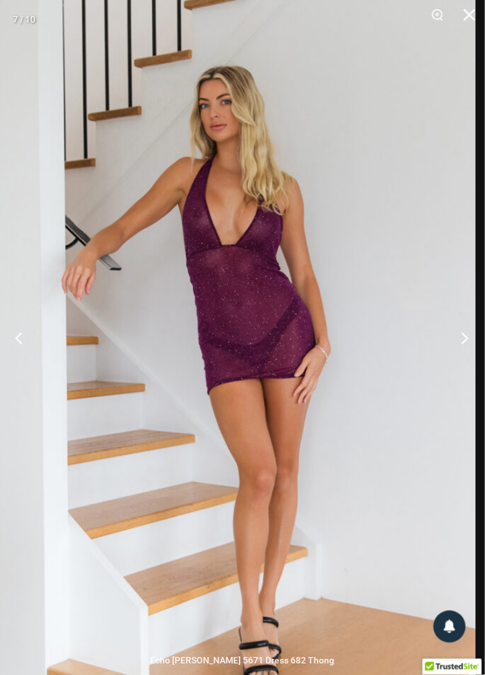
click at [463, 369] on button "Next" at bounding box center [460, 338] width 48 height 64
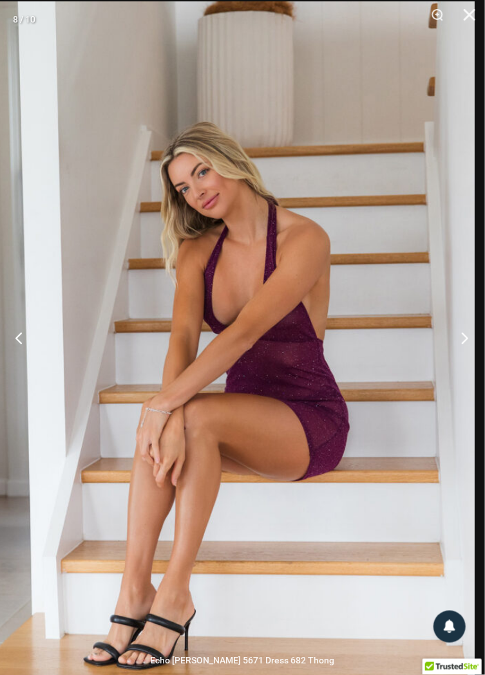
click at [458, 369] on button "Next" at bounding box center [460, 338] width 48 height 64
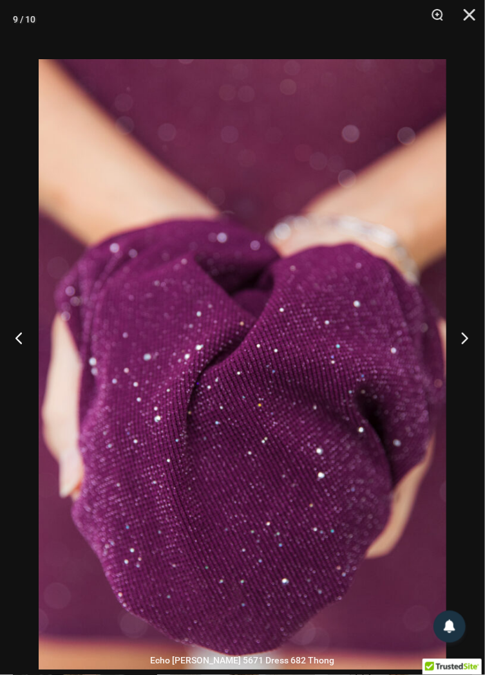
click at [463, 370] on button "Next" at bounding box center [460, 338] width 48 height 64
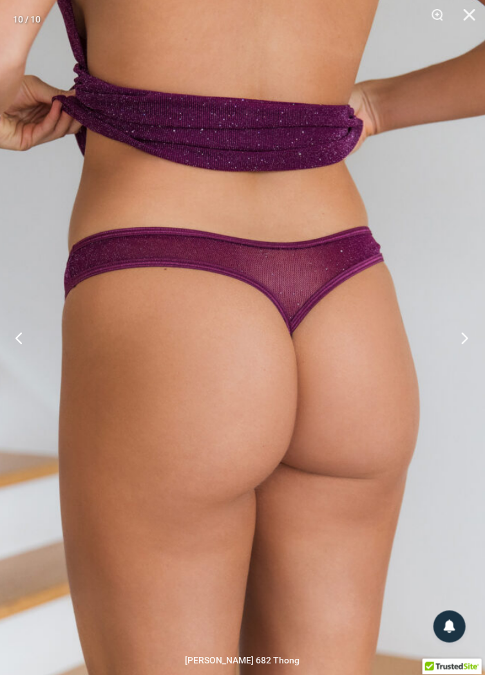
click at [467, 370] on button "Next" at bounding box center [460, 338] width 48 height 64
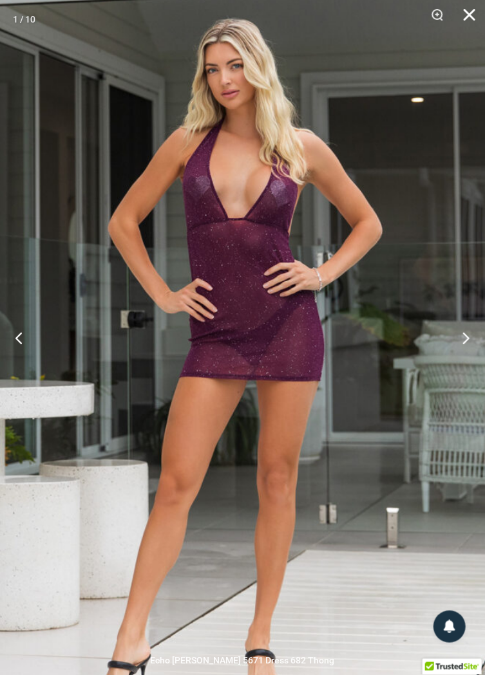
click at [470, 24] on button "Close" at bounding box center [465, 19] width 32 height 39
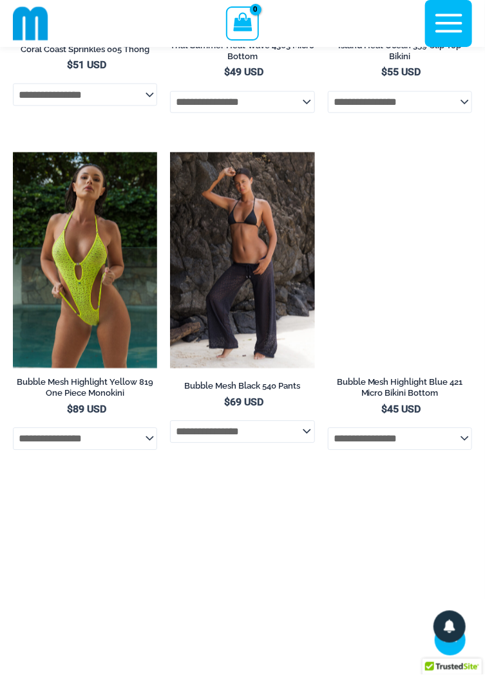
scroll to position [5287, 0]
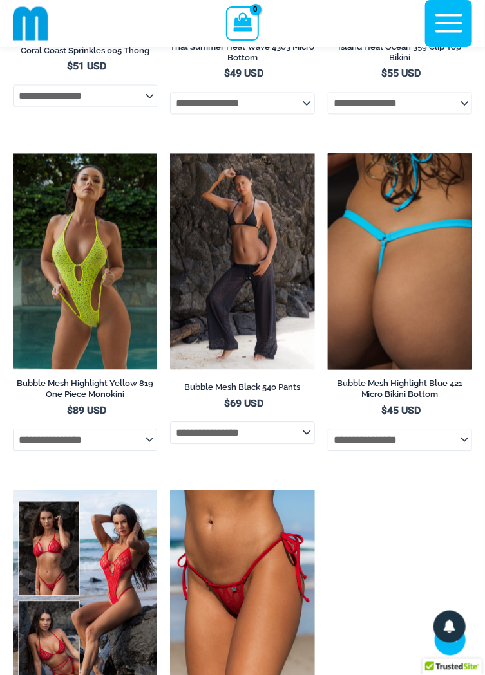
click at [464, 451] on select "**********" at bounding box center [400, 440] width 144 height 22
click at [388, 451] on select "**********" at bounding box center [400, 440] width 144 height 22
click at [434, 246] on img at bounding box center [400, 262] width 144 height 216
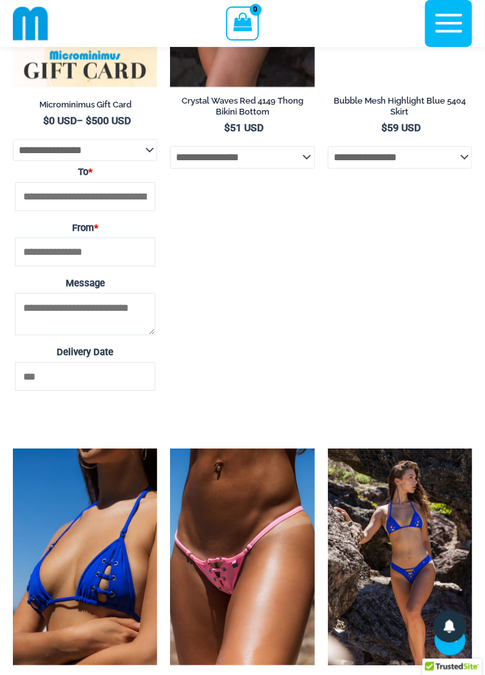
scroll to position [4314, 0]
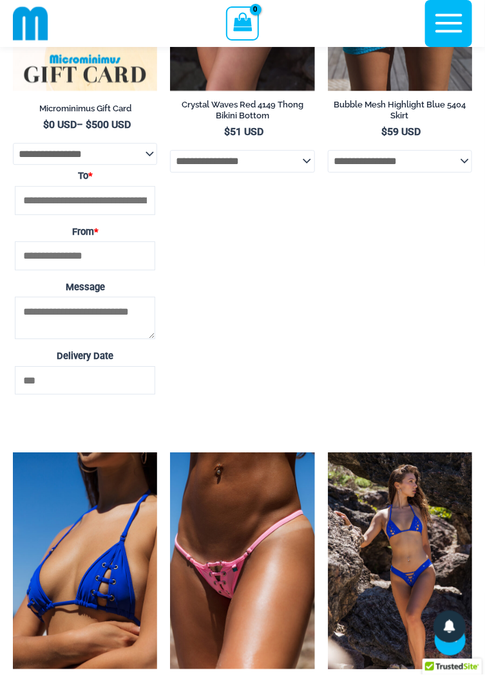
click at [455, 28] on icon "button" at bounding box center [448, 23] width 32 height 32
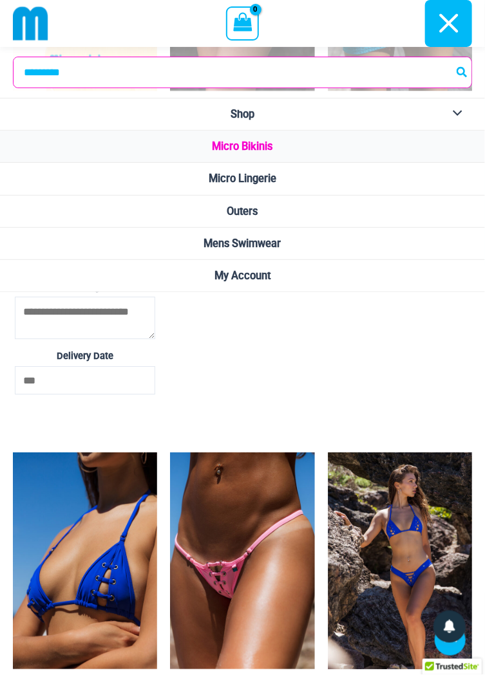
click at [259, 149] on span "Micro Bikinis" at bounding box center [242, 146] width 60 height 12
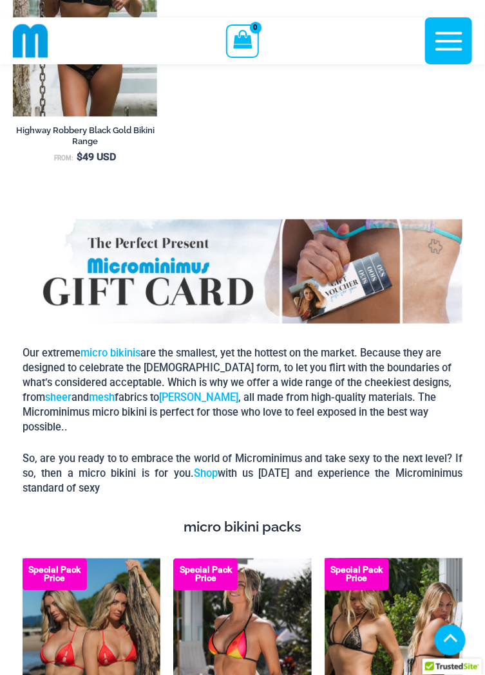
scroll to position [2485, 0]
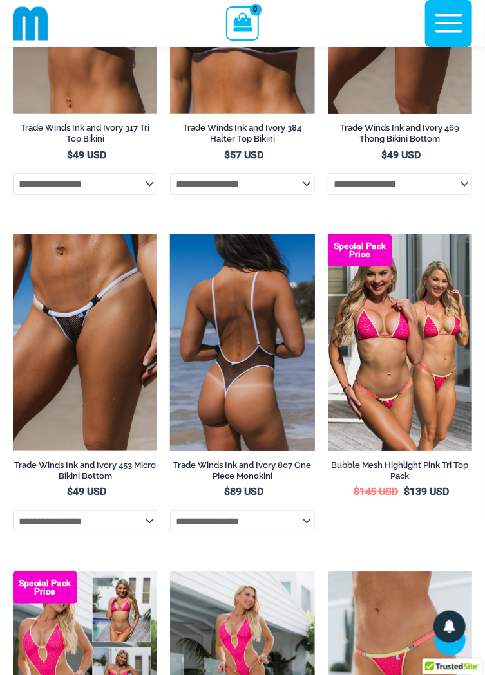
click at [256, 338] on img at bounding box center [242, 342] width 144 height 216
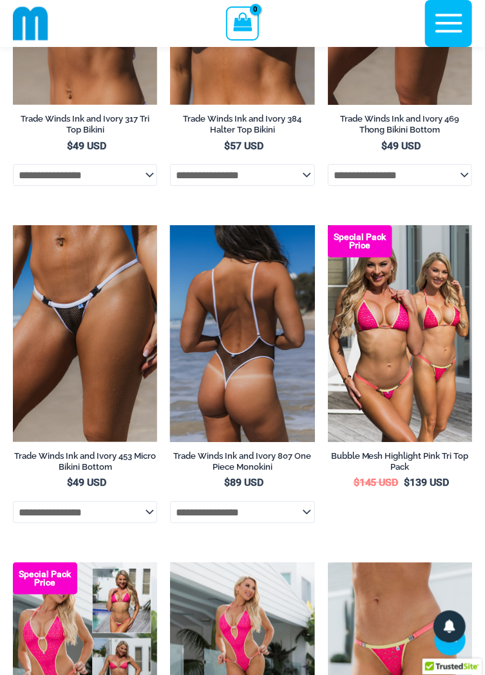
scroll to position [1008, 0]
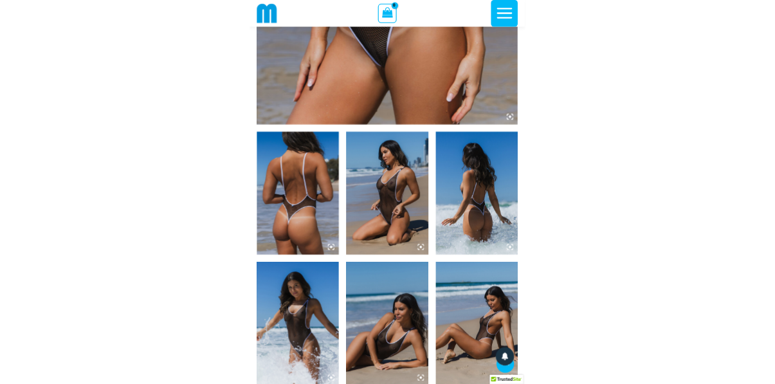
scroll to position [579, 0]
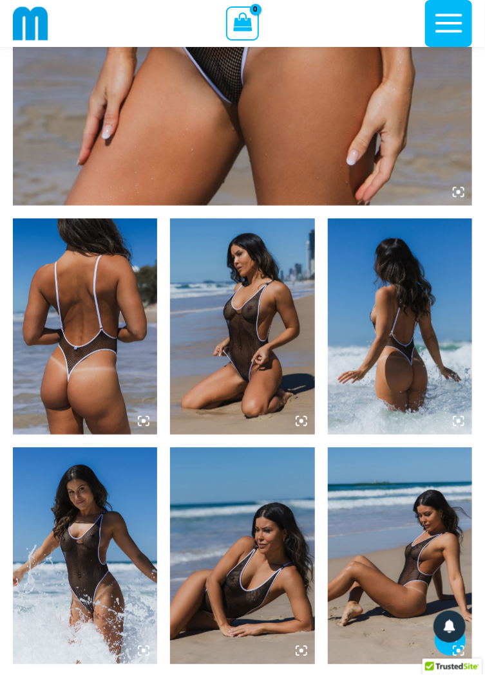
click at [93, 273] on img at bounding box center [85, 327] width 144 height 216
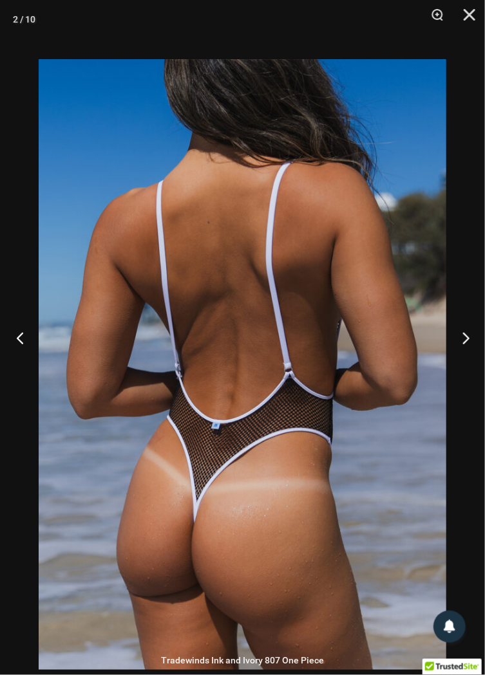
click at [28, 368] on button "Previous" at bounding box center [24, 338] width 48 height 64
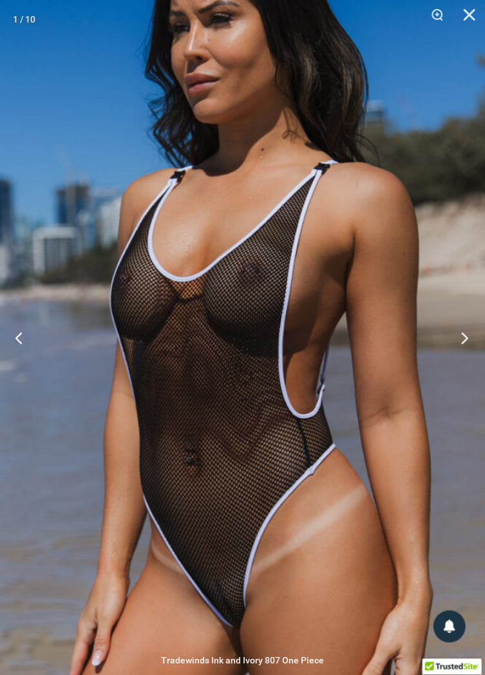
click at [465, 370] on button "Next" at bounding box center [460, 338] width 48 height 64
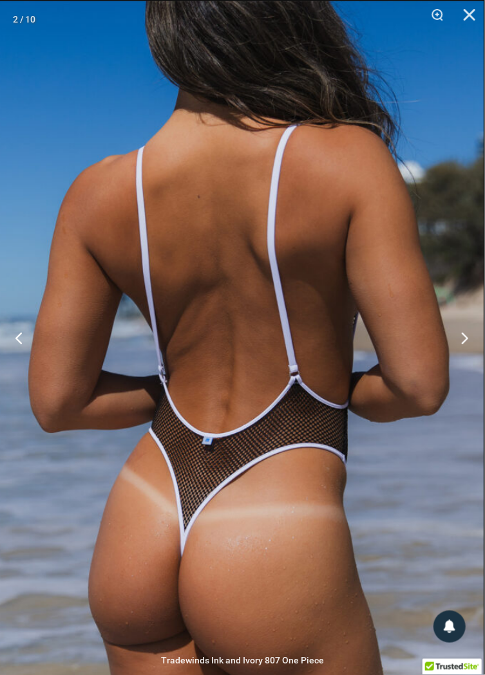
click at [467, 370] on button "Next" at bounding box center [460, 338] width 48 height 64
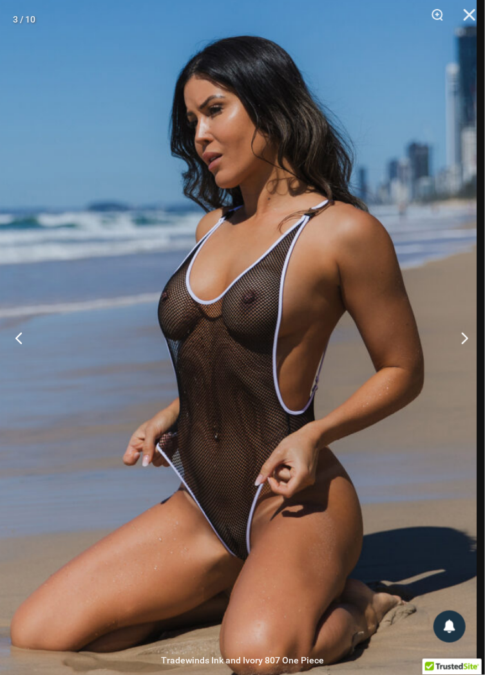
click at [467, 370] on button "Next" at bounding box center [460, 338] width 48 height 64
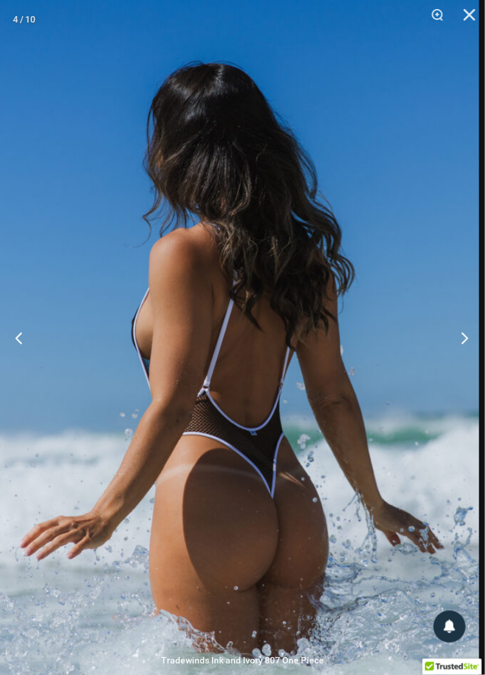
click at [462, 370] on button "Next" at bounding box center [460, 338] width 48 height 64
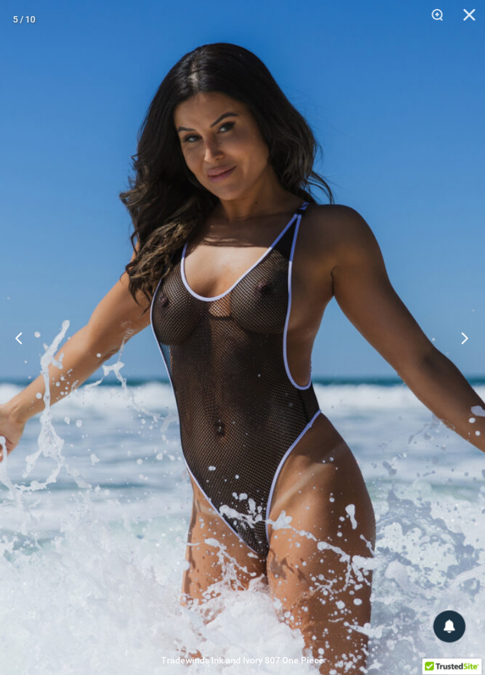
click at [467, 370] on button "Next" at bounding box center [460, 338] width 48 height 64
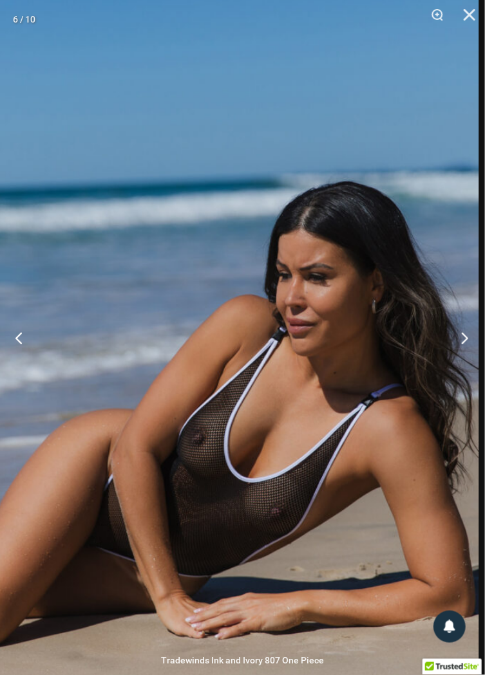
click at [463, 370] on button "Next" at bounding box center [460, 338] width 48 height 64
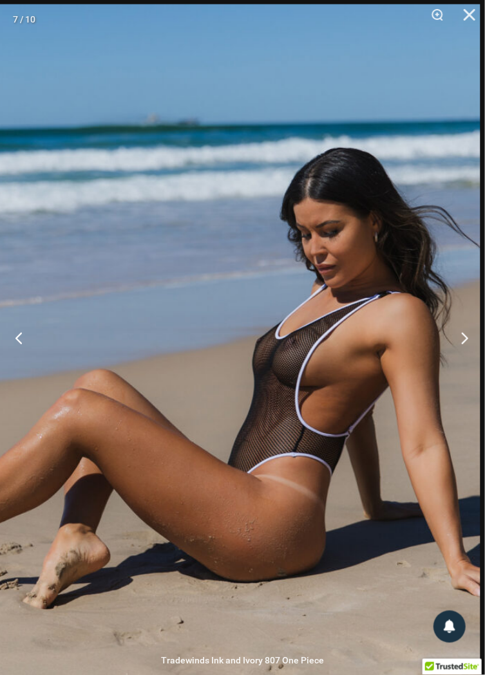
click at [466, 370] on button "Next" at bounding box center [460, 338] width 48 height 64
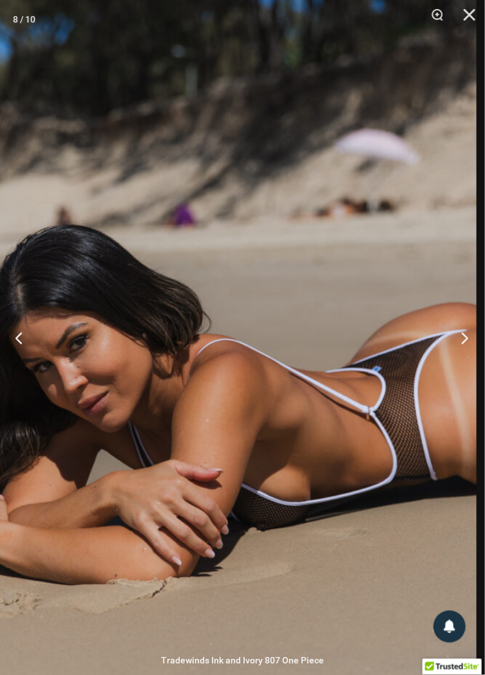
click at [467, 367] on button "Next" at bounding box center [460, 338] width 48 height 64
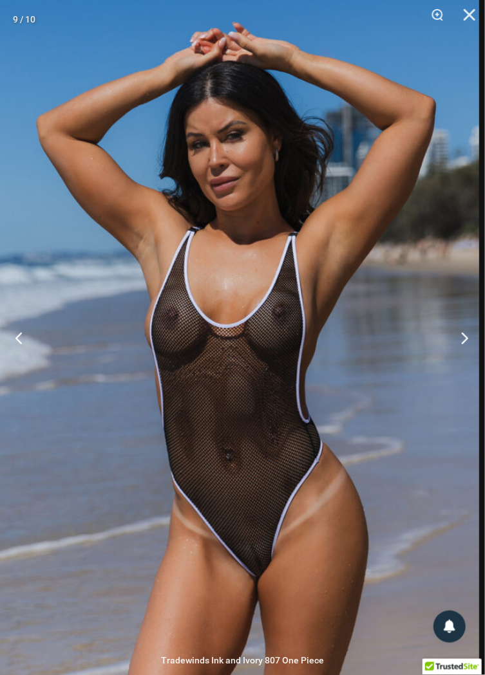
click at [458, 366] on button "Next" at bounding box center [460, 338] width 48 height 64
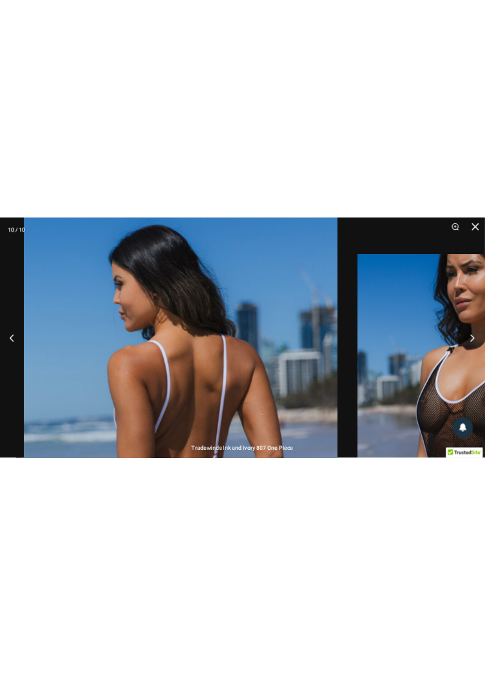
scroll to position [575, 0]
